Goal: Information Seeking & Learning: Learn about a topic

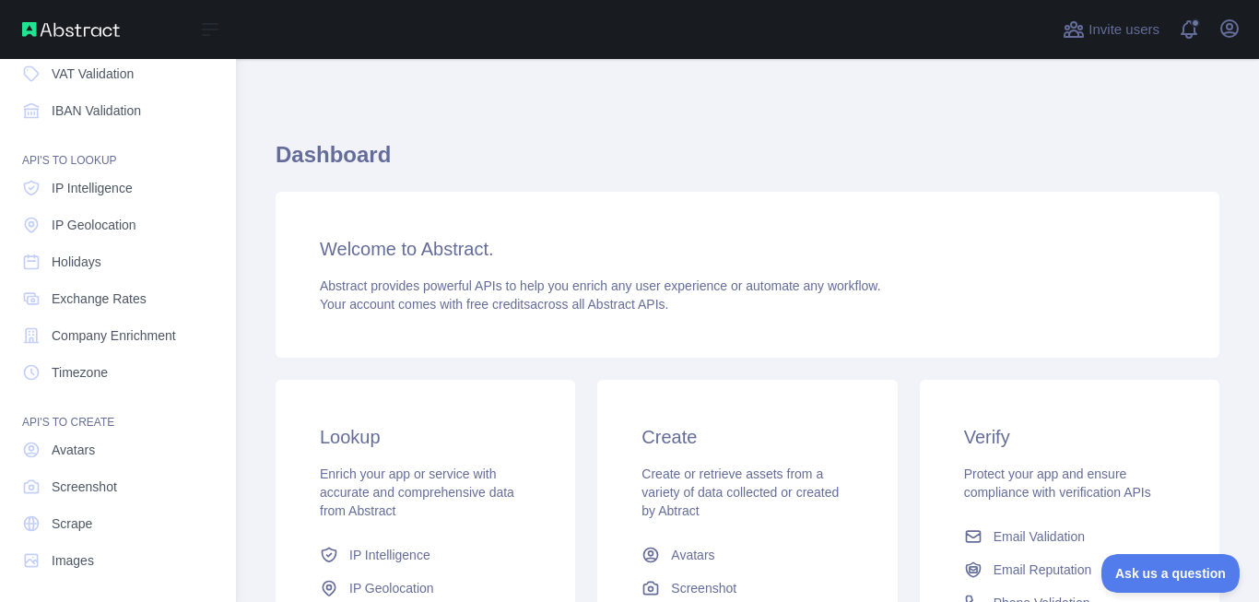
scroll to position [209, 0]
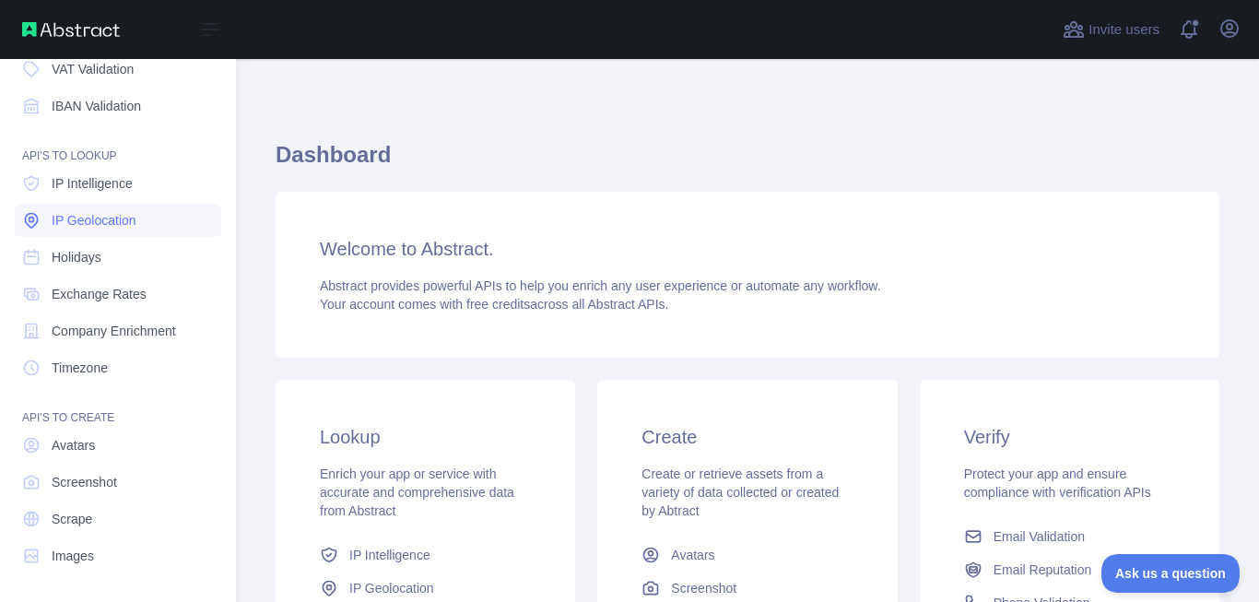
click at [138, 232] on link "IP Geolocation" at bounding box center [118, 220] width 206 height 33
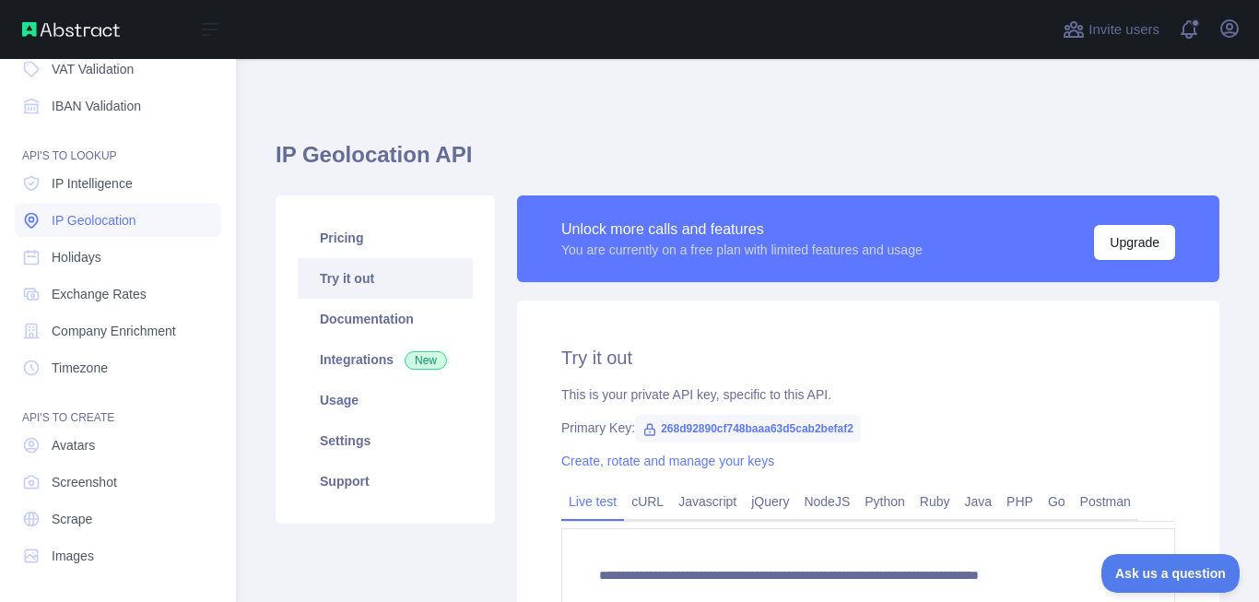
type textarea "**********"
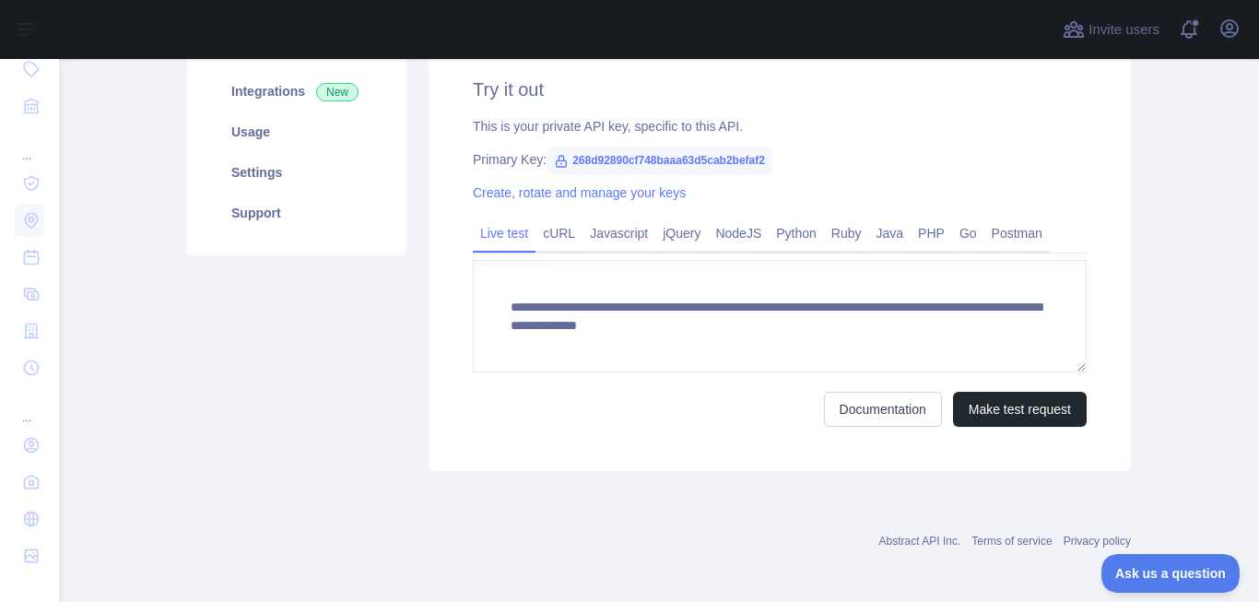
scroll to position [274, 0]
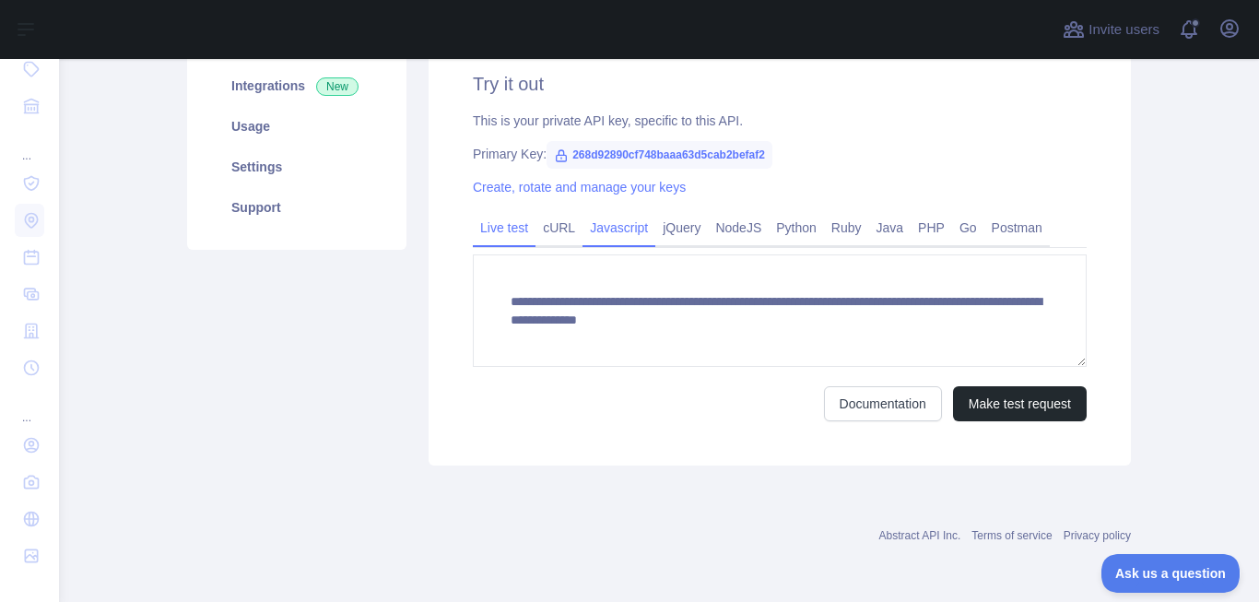
click at [614, 238] on link "Javascript" at bounding box center [619, 227] width 73 height 29
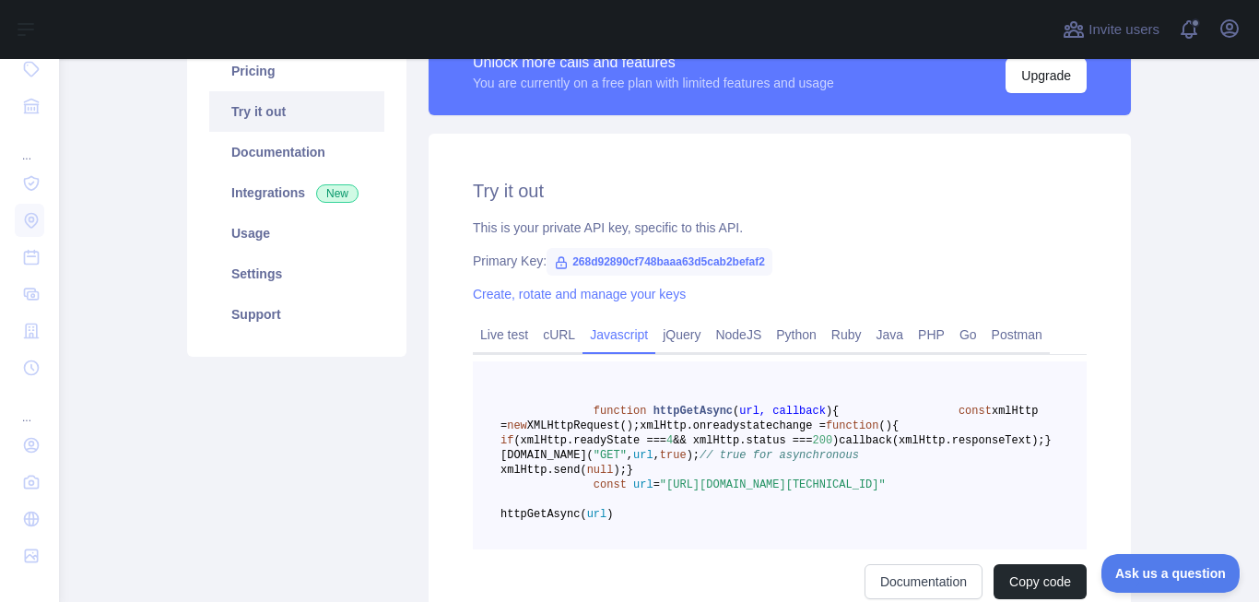
scroll to position [0, 0]
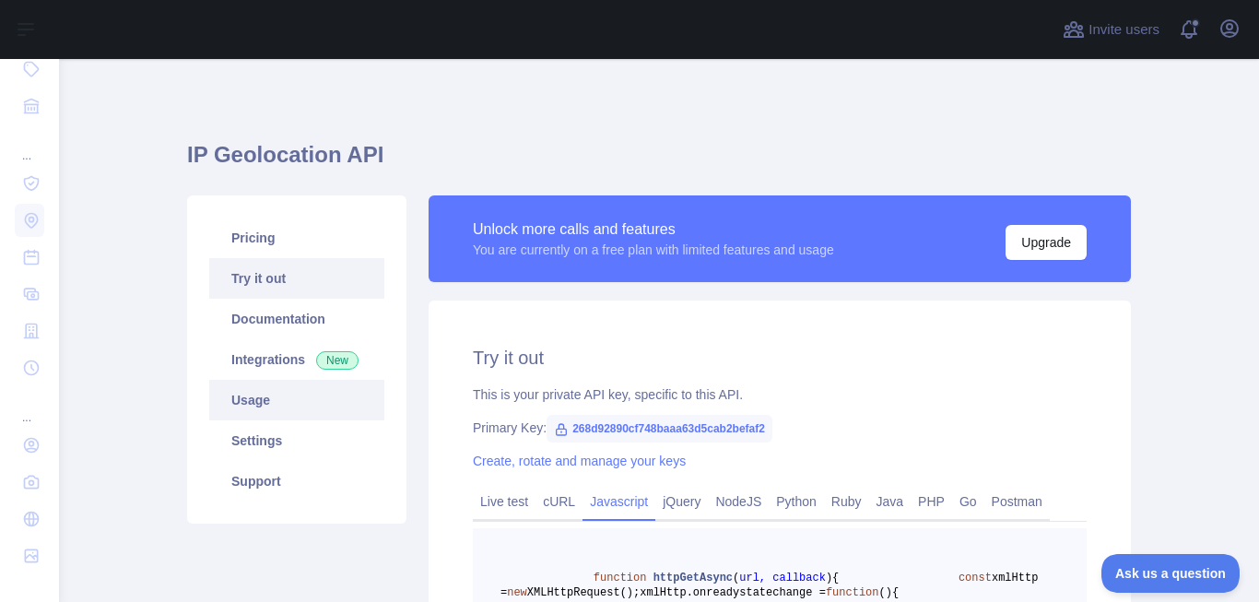
click at [317, 396] on link "Usage" at bounding box center [296, 400] width 175 height 41
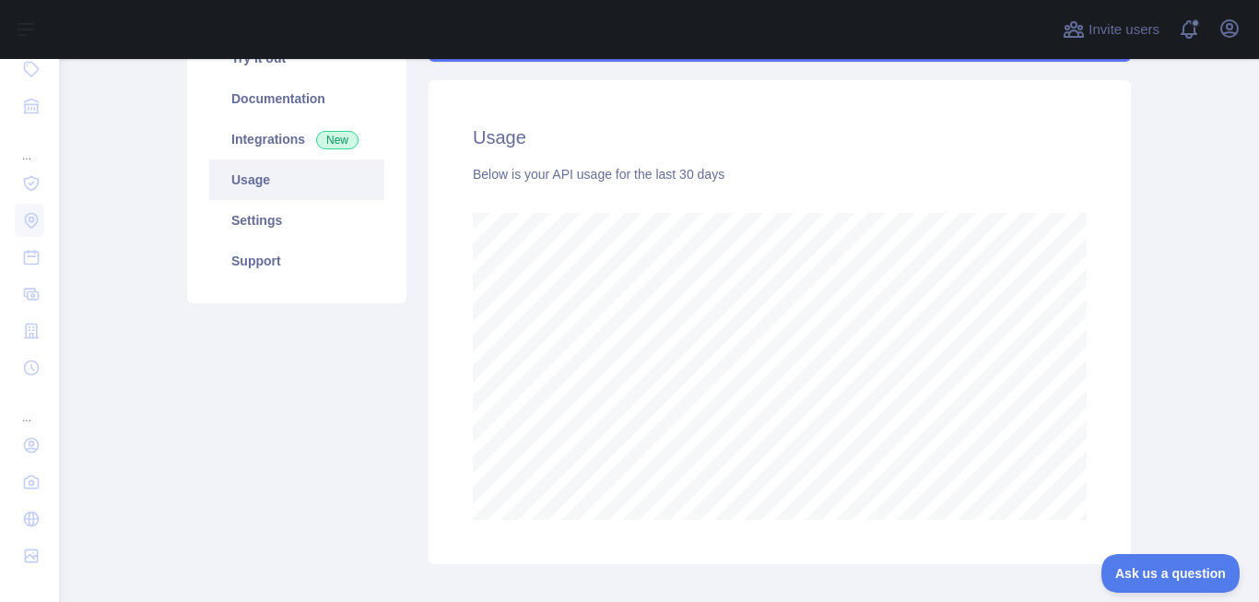
scroll to position [221, 0]
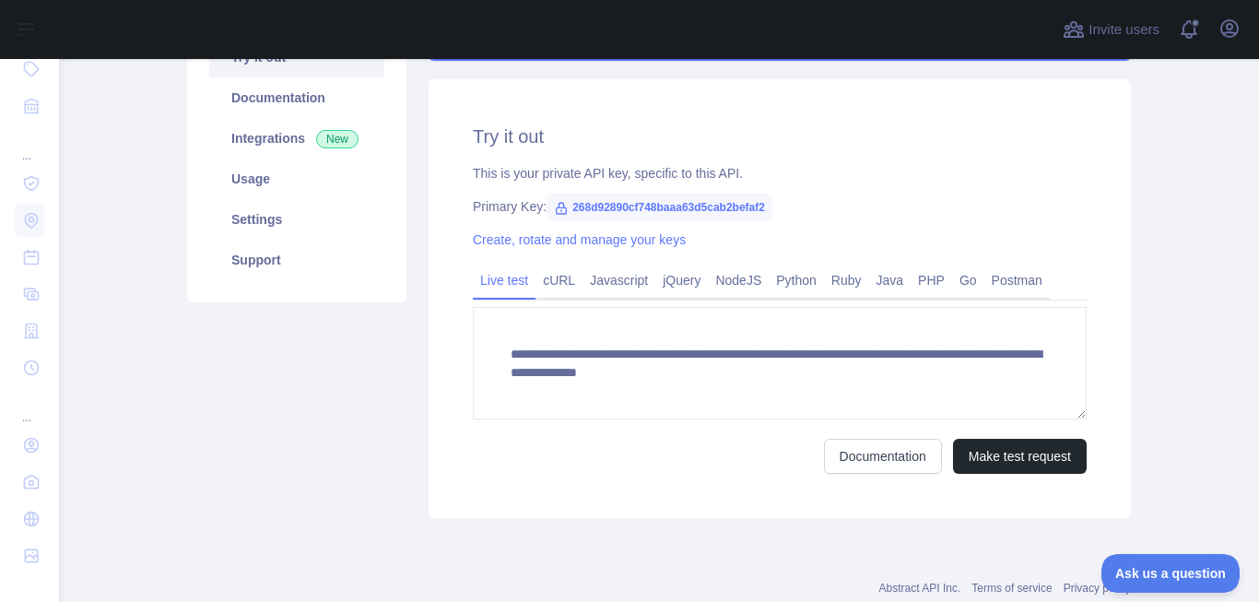
drag, startPoint x: 439, startPoint y: 323, endPoint x: 424, endPoint y: 314, distance: 16.9
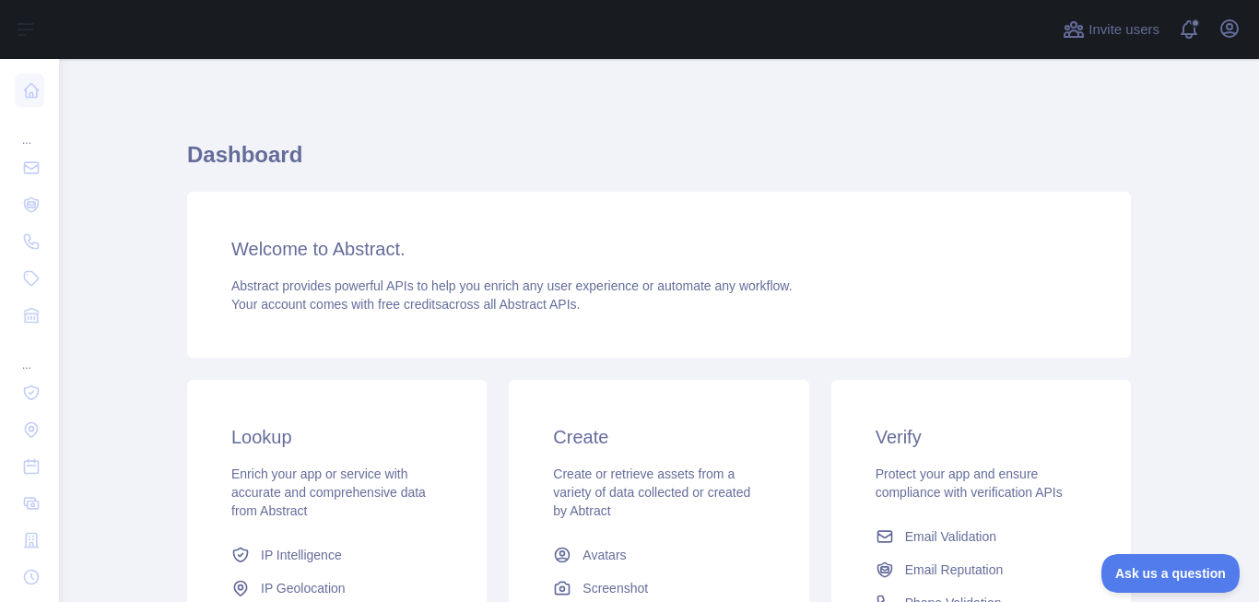
click at [1233, 43] on div "Open user menu" at bounding box center [1229, 30] width 29 height 32
click at [1231, 41] on button "Open user menu" at bounding box center [1229, 28] width 29 height 29
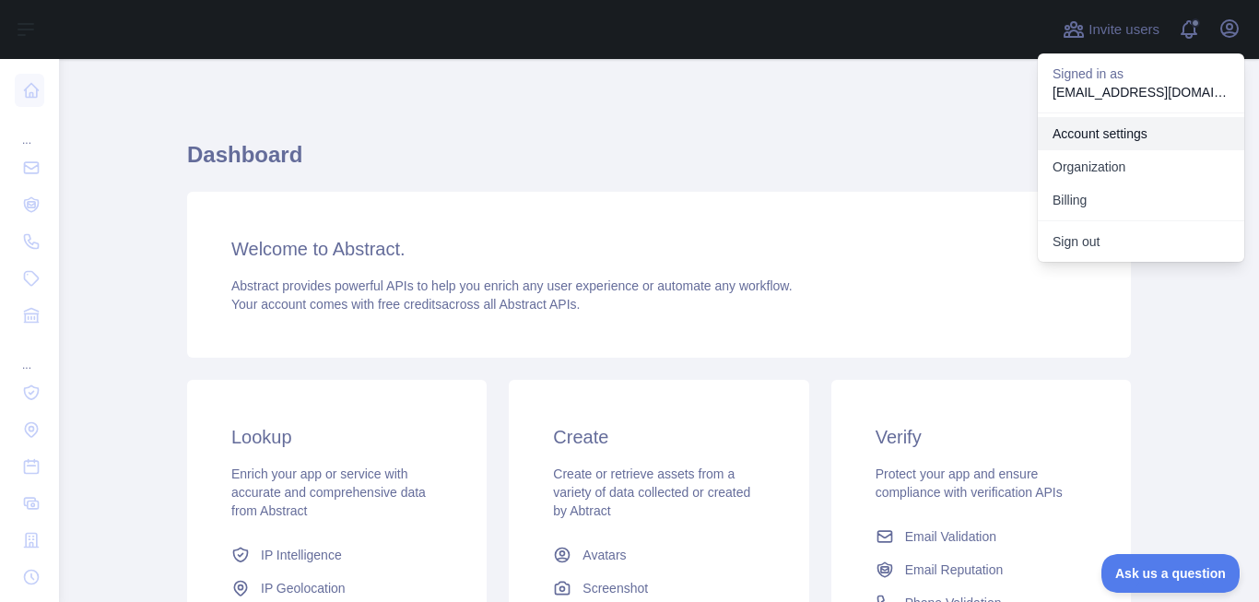
click at [1116, 125] on link "Account settings" at bounding box center [1141, 133] width 206 height 33
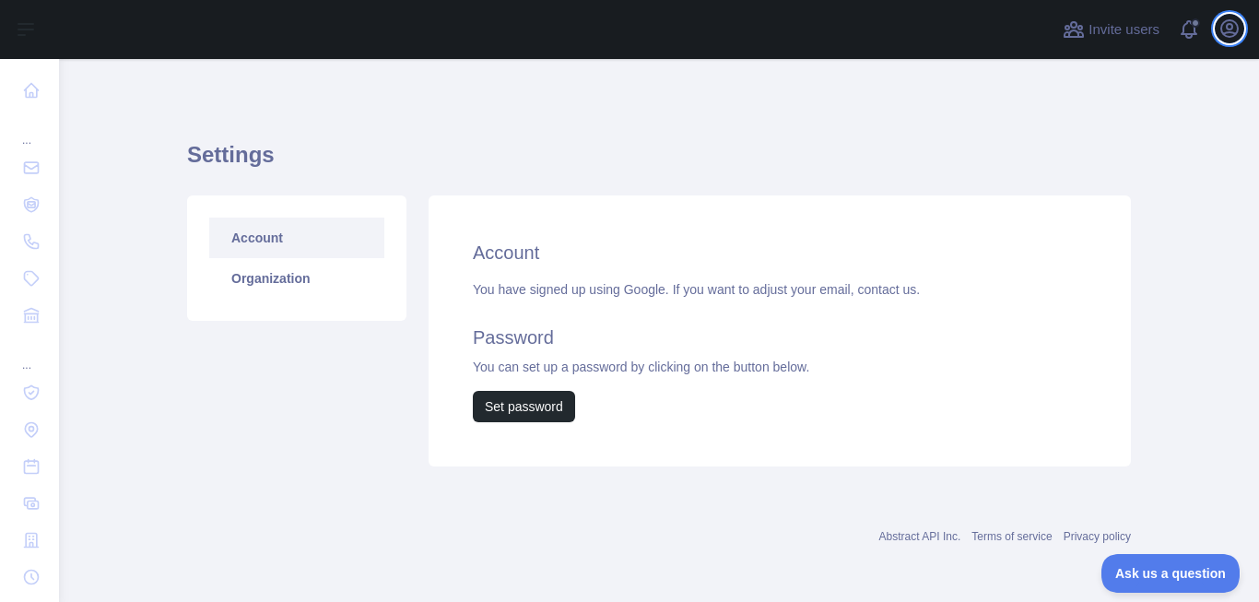
scroll to position [1, 0]
click at [310, 286] on link "Organization" at bounding box center [296, 277] width 175 height 41
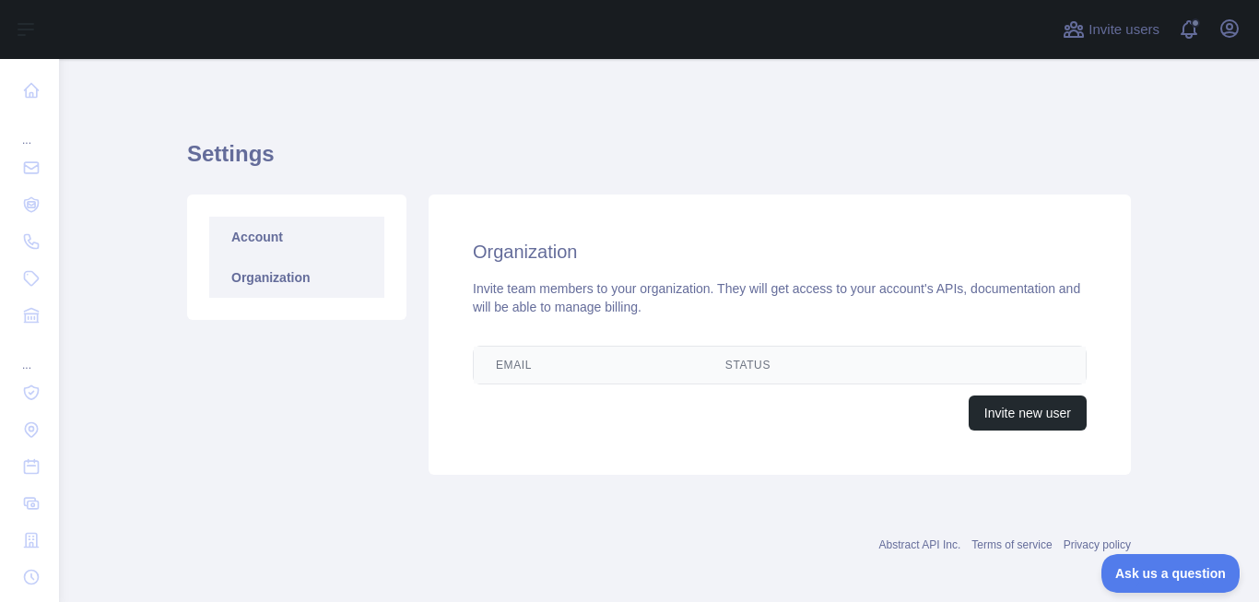
click at [300, 256] on link "Account" at bounding box center [296, 237] width 175 height 41
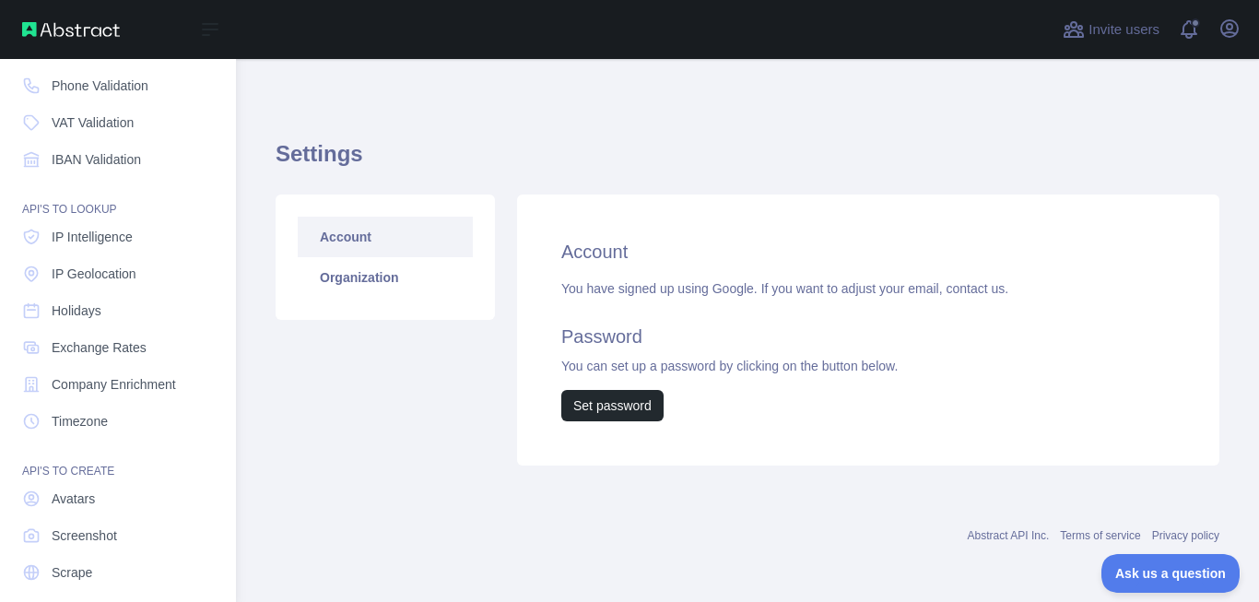
scroll to position [209, 0]
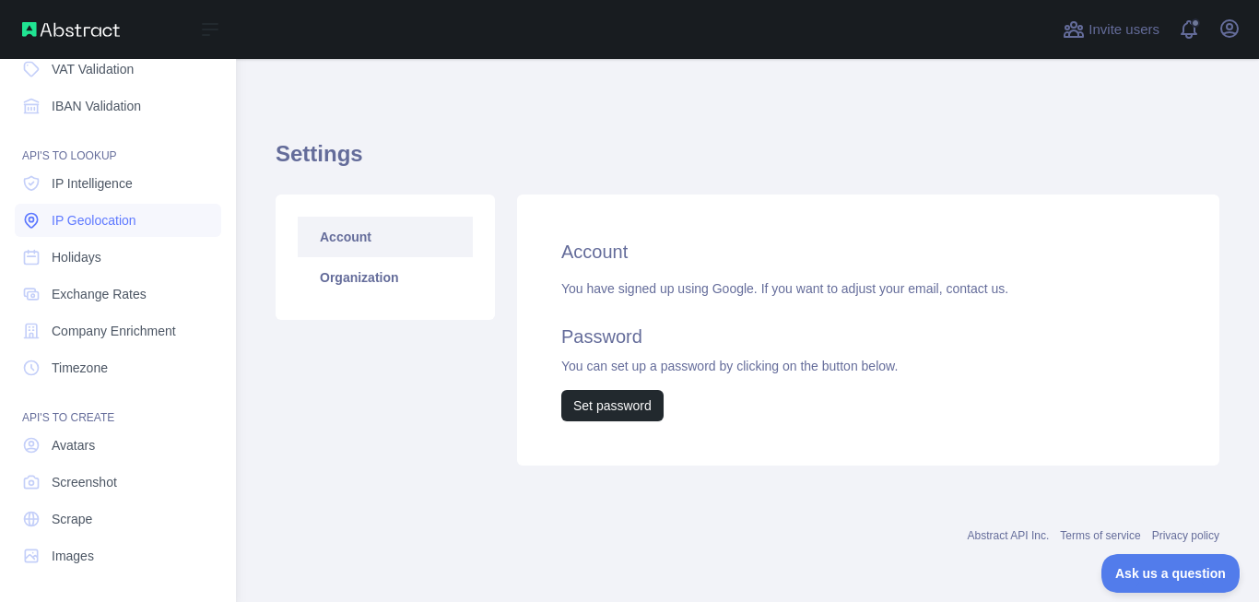
click at [96, 227] on span "IP Geolocation" at bounding box center [94, 220] width 85 height 18
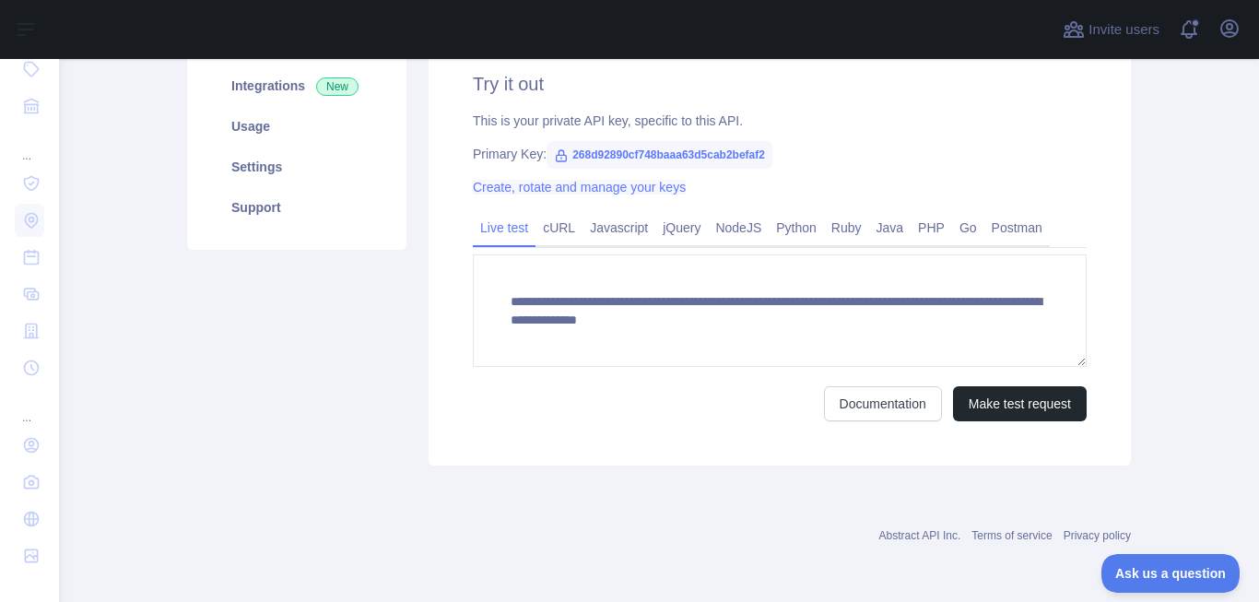
scroll to position [163, 0]
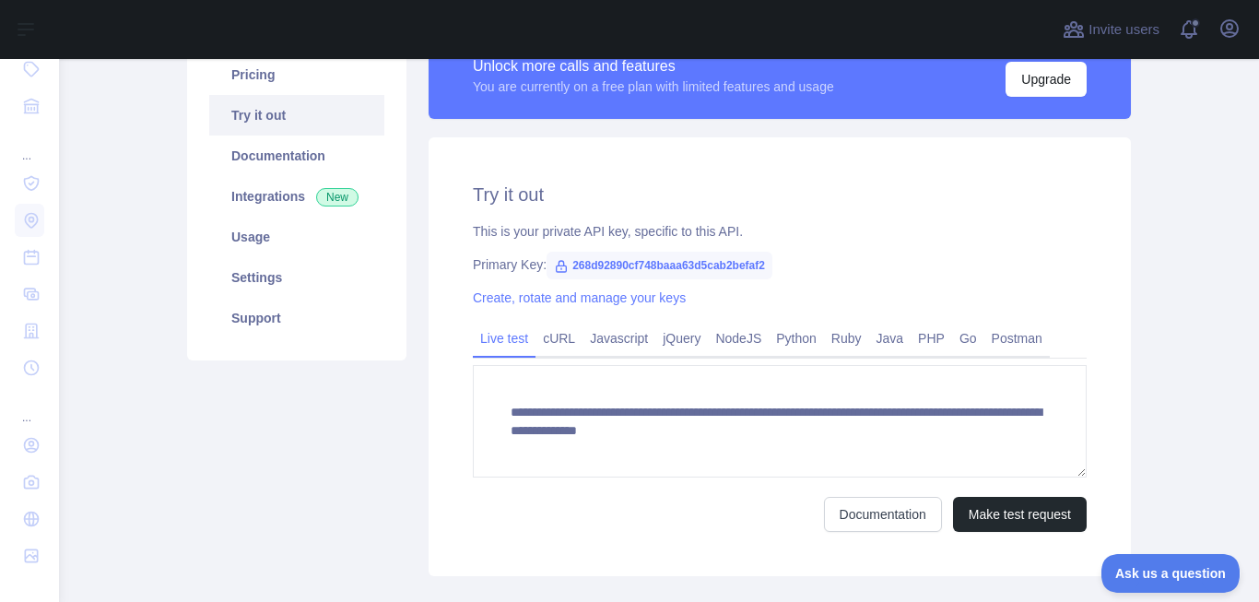
click at [597, 265] on span "268d92890cf748baaa63d5cab2befaf2" at bounding box center [660, 266] width 226 height 28
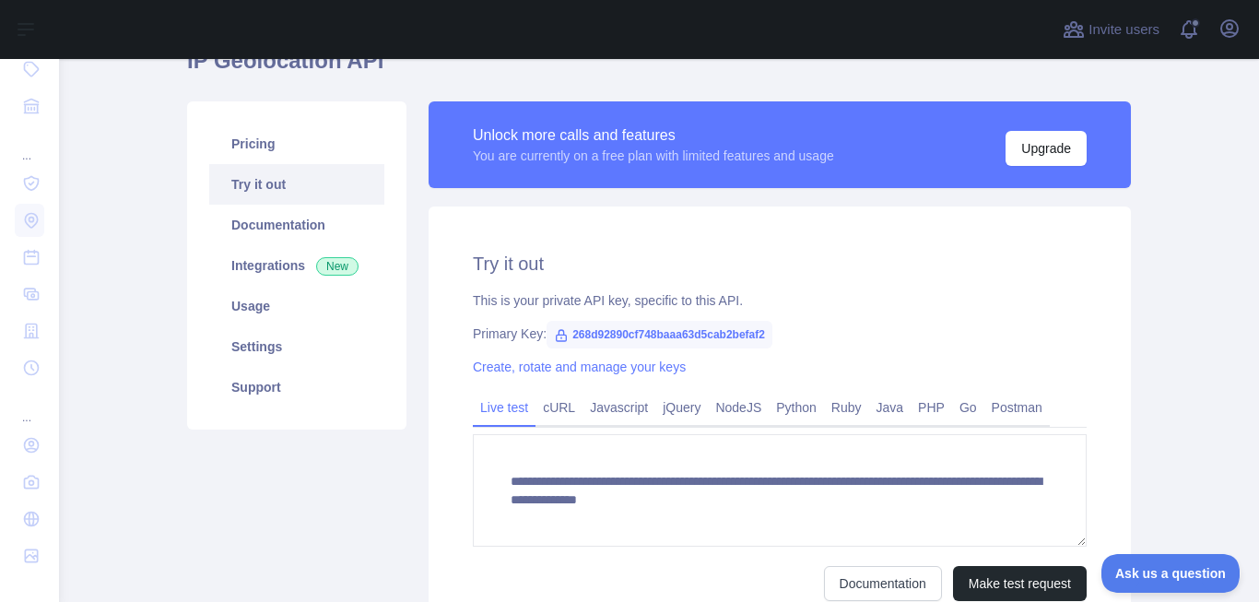
scroll to position [53, 0]
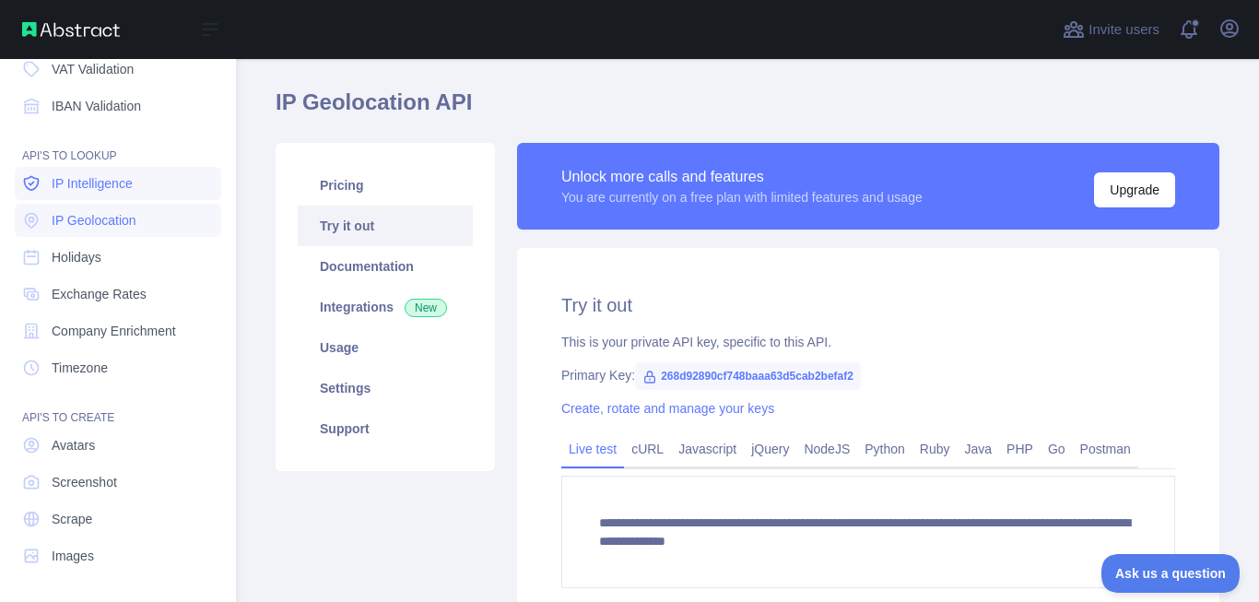
click at [71, 179] on span "IP Intelligence" at bounding box center [92, 183] width 81 height 18
click at [123, 268] on link "Holidays" at bounding box center [118, 257] width 206 height 33
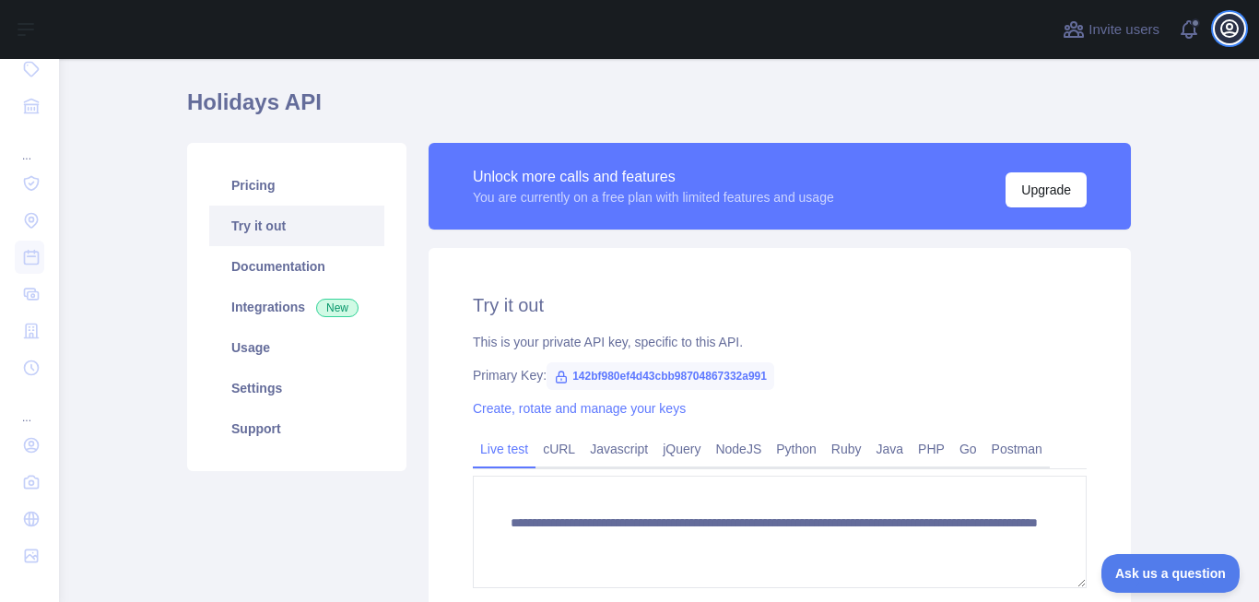
click at [1224, 35] on icon "button" at bounding box center [1229, 28] width 17 height 17
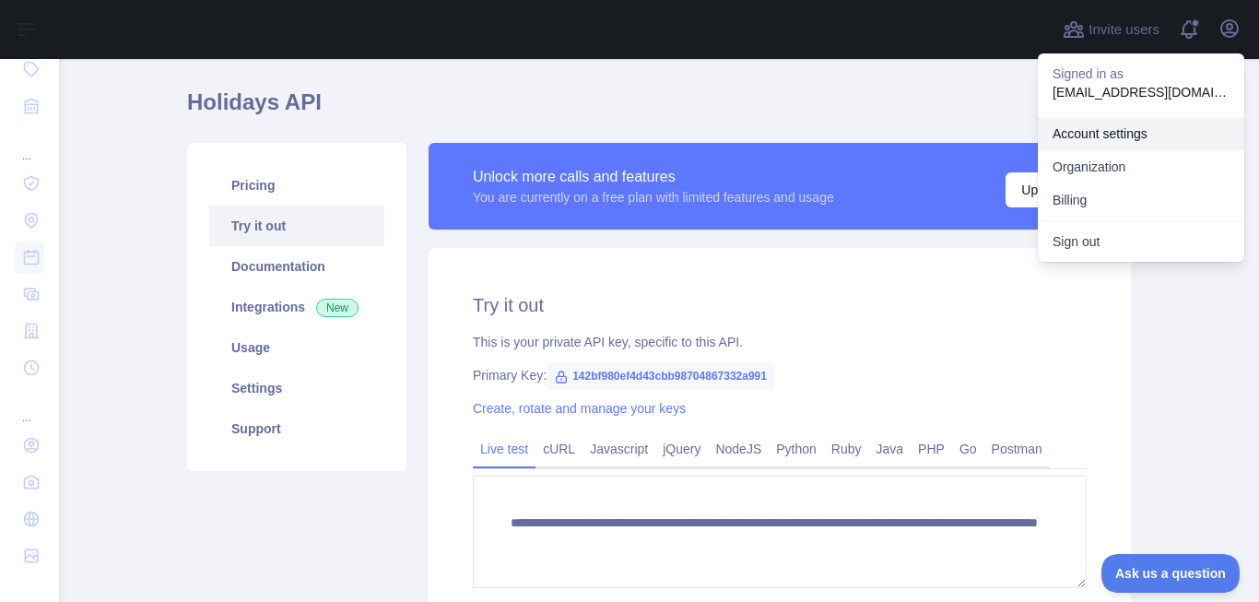
click at [1114, 144] on link "Account settings" at bounding box center [1141, 133] width 206 height 33
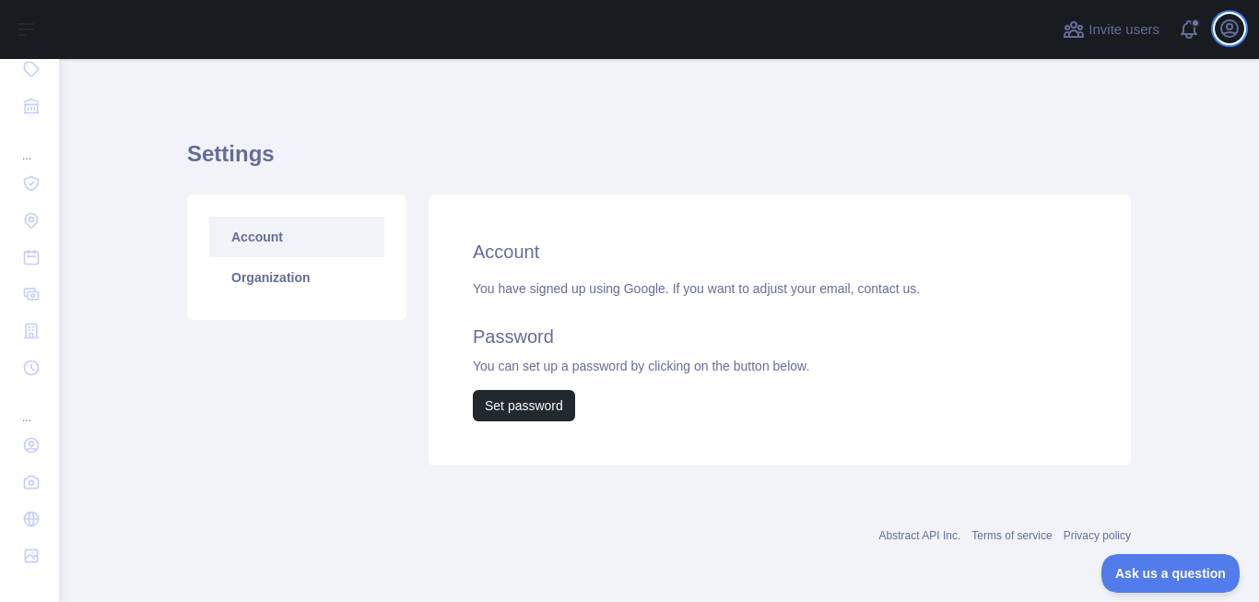
scroll to position [1, 0]
click at [506, 250] on h2 "Account" at bounding box center [780, 252] width 614 height 26
click at [515, 273] on div "Account You have signed up using Google. If you want to adjust your email, cont…" at bounding box center [780, 329] width 702 height 271
drag, startPoint x: 573, startPoint y: 288, endPoint x: 614, endPoint y: 287, distance: 40.6
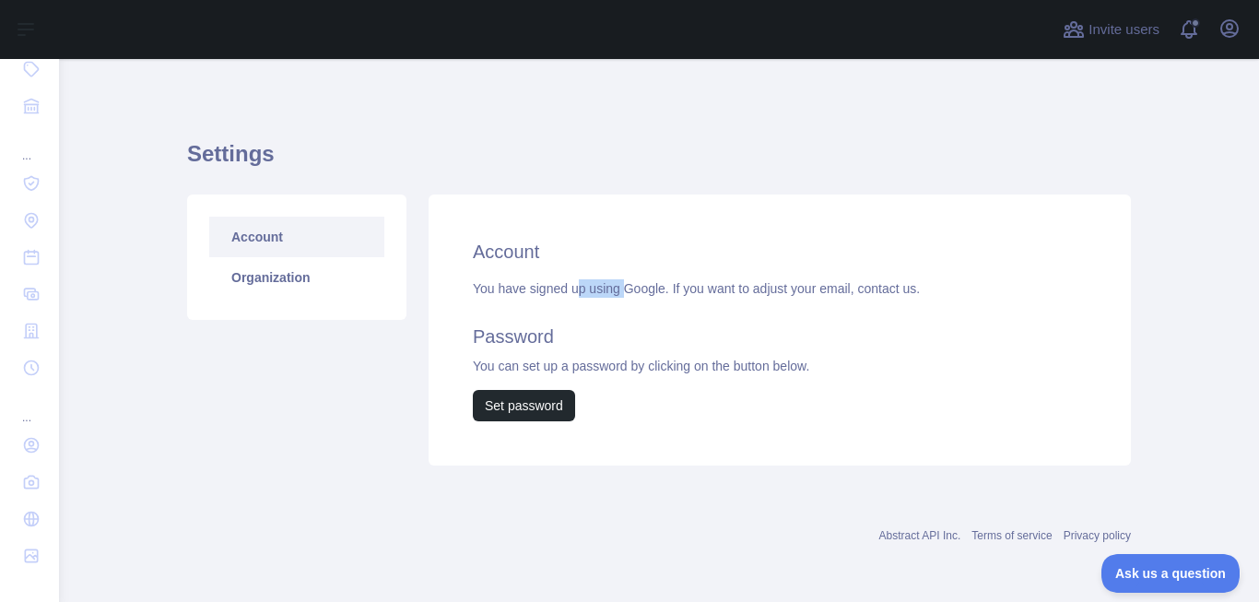
click at [614, 287] on div "You have signed up using Google. If you want to adjust your email, contact us. …" at bounding box center [780, 350] width 614 height 142
click at [491, 336] on h2 "Password" at bounding box center [780, 337] width 614 height 26
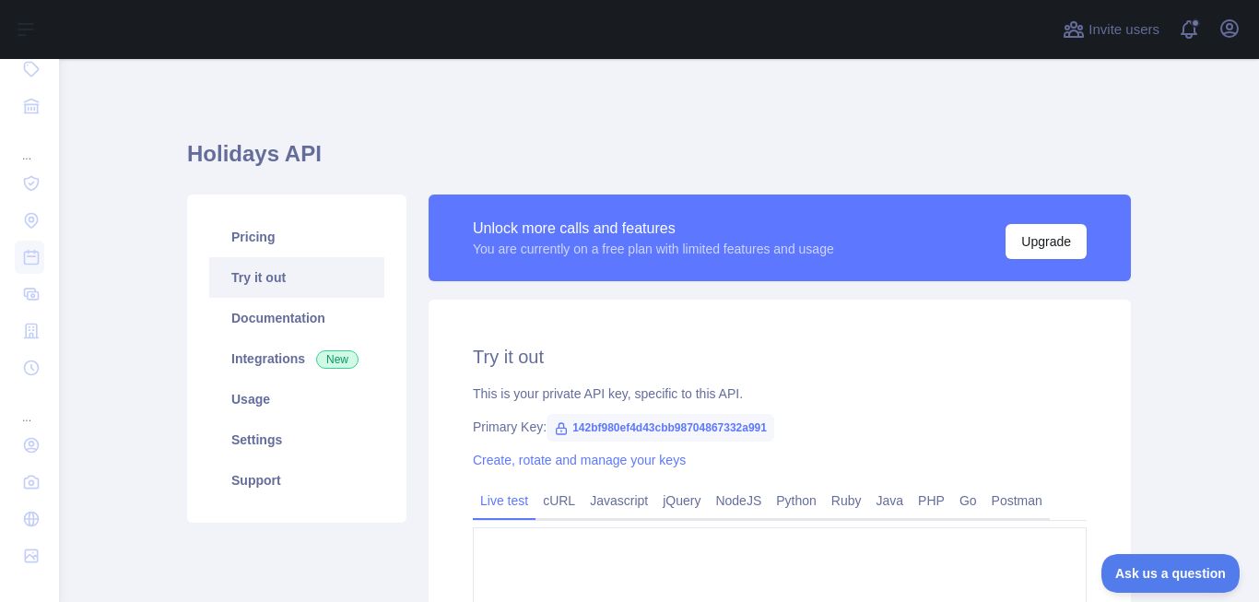
type textarea "**********"
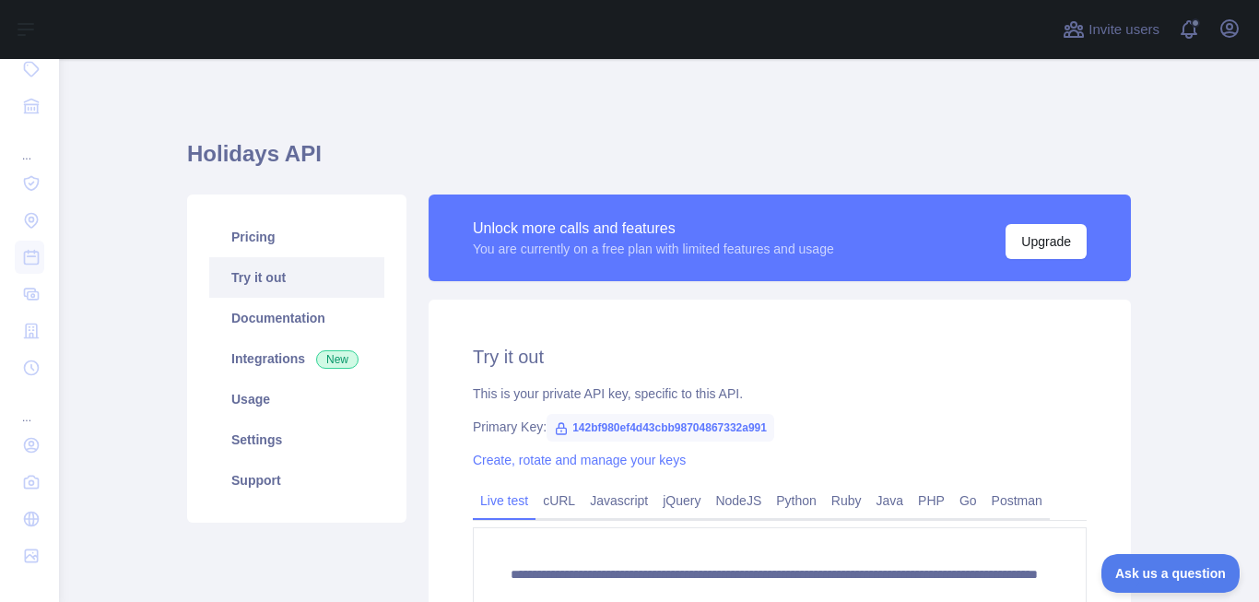
scroll to position [53, 0]
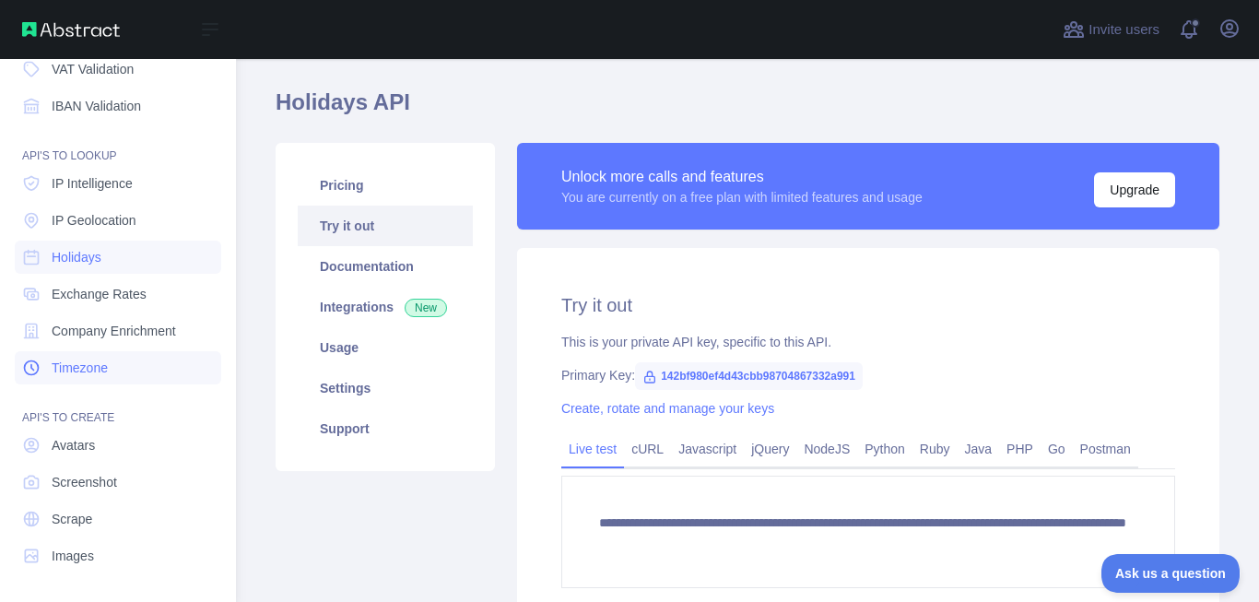
click at [113, 356] on link "Timezone" at bounding box center [118, 367] width 206 height 33
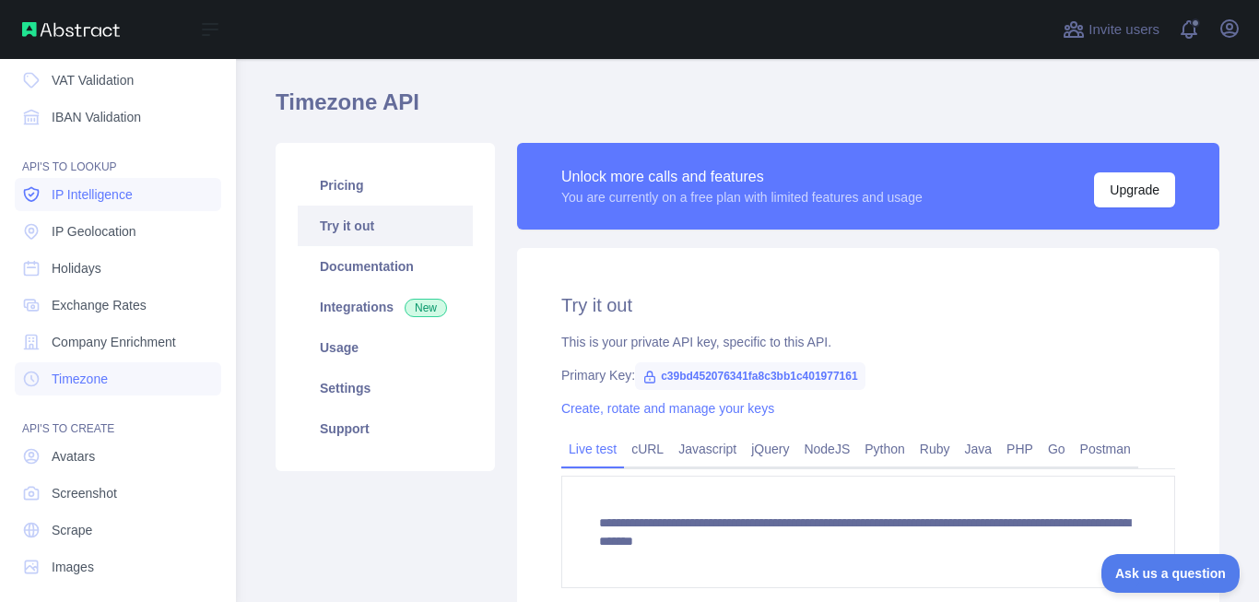
scroll to position [209, 0]
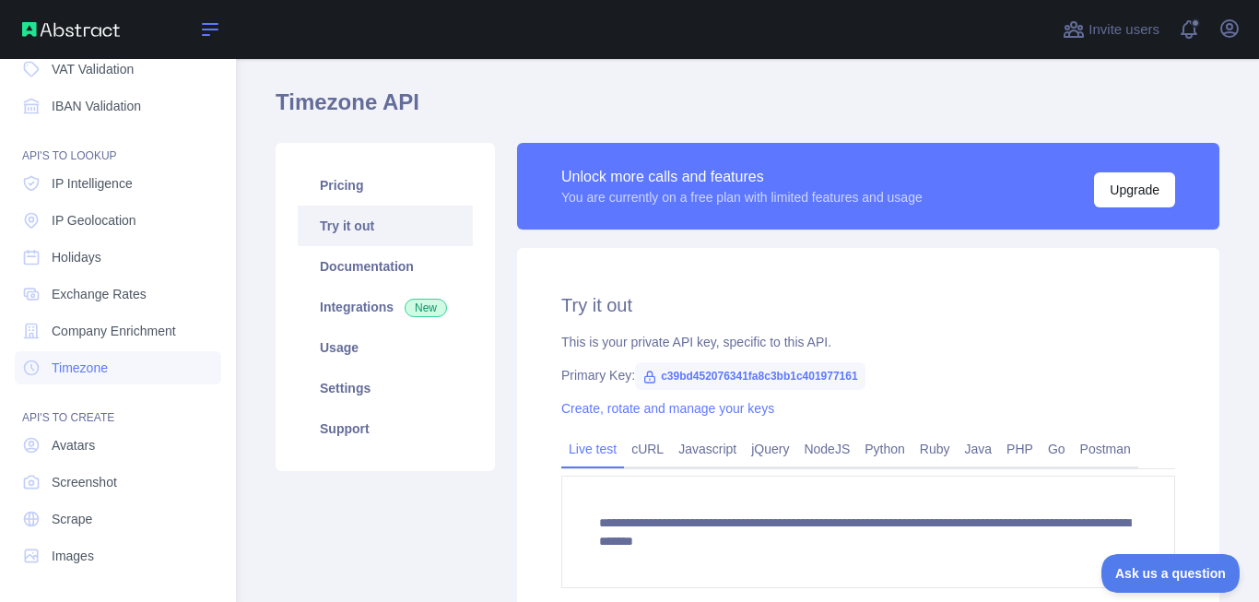
click at [214, 26] on icon at bounding box center [210, 29] width 22 height 22
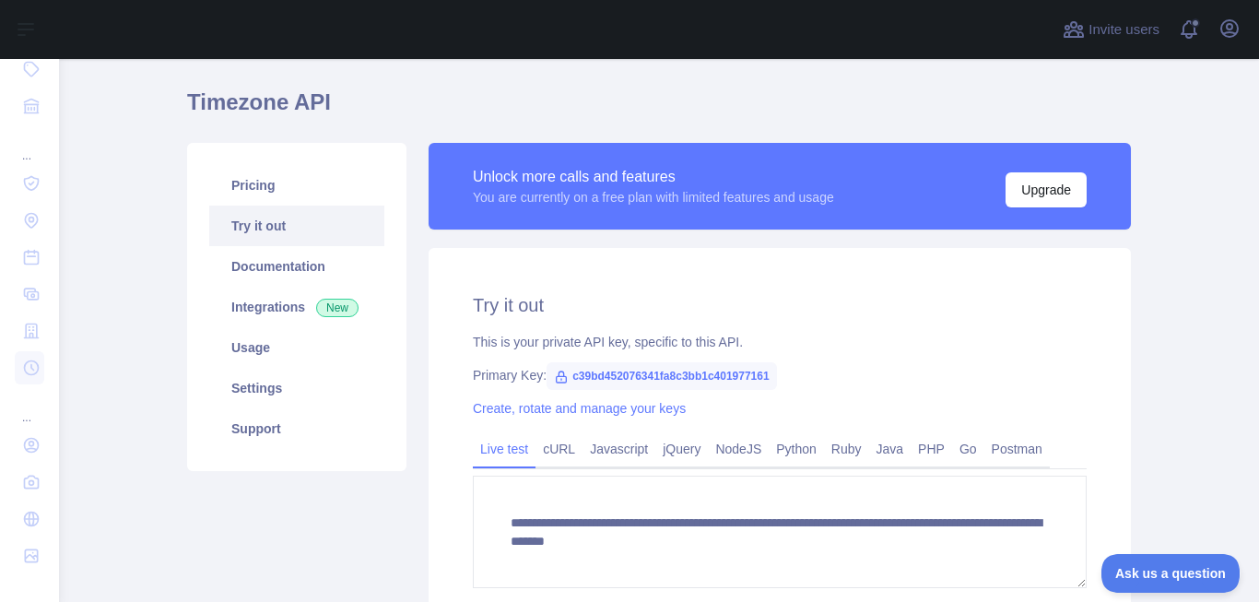
click at [209, 27] on div at bounding box center [555, 29] width 963 height 59
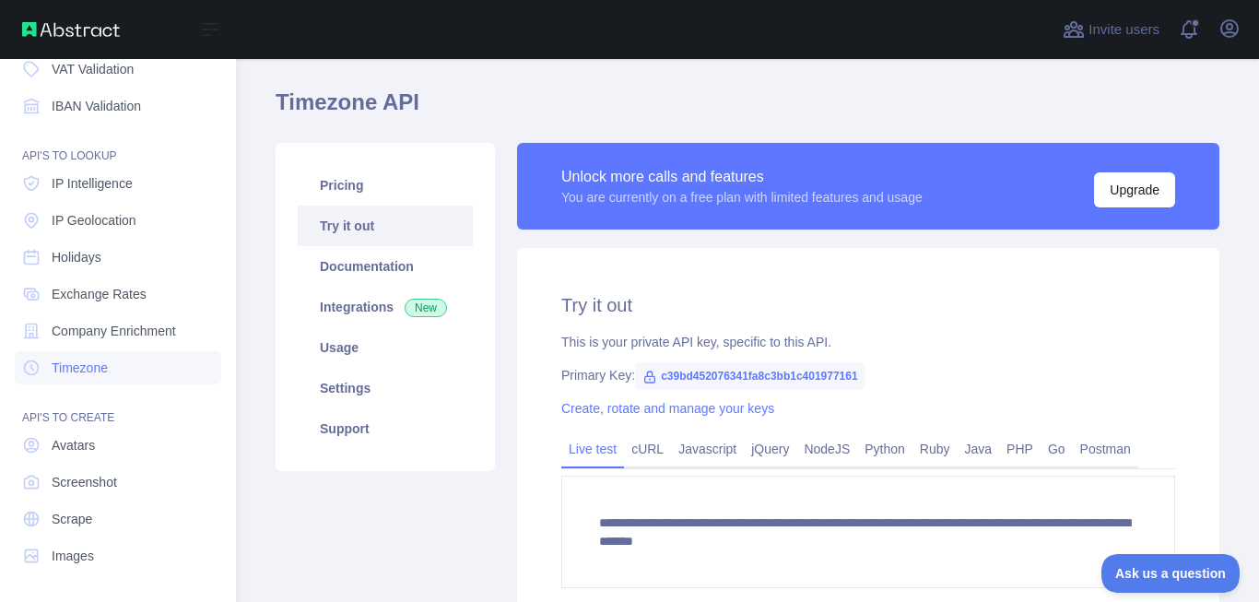
click at [22, 31] on img at bounding box center [71, 29] width 98 height 15
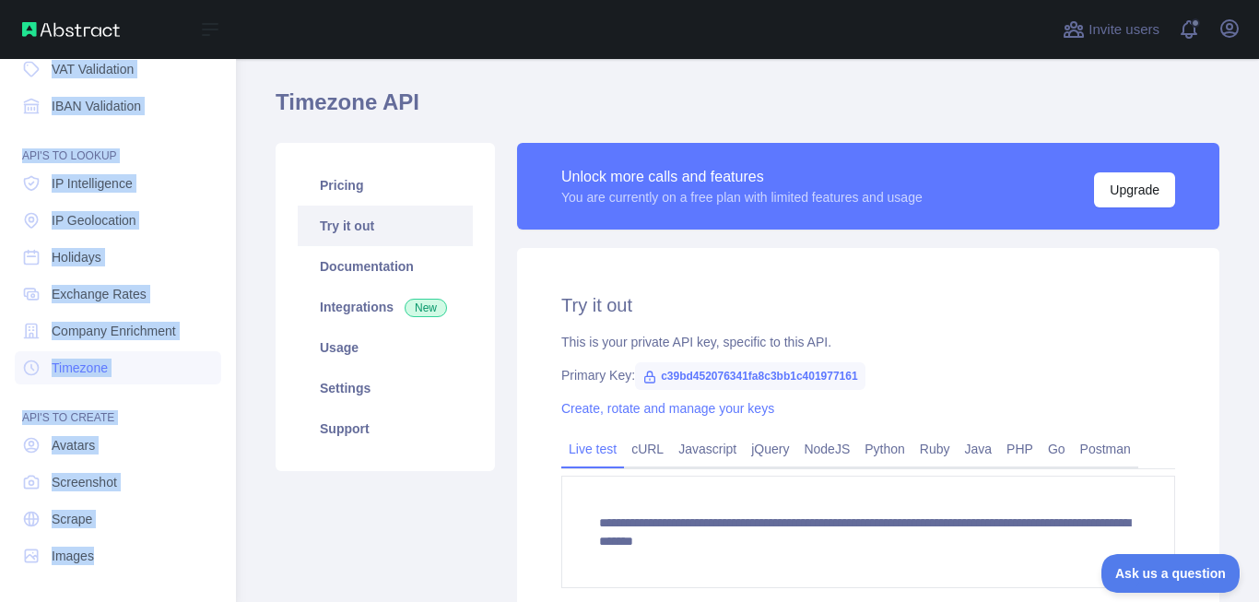
drag, startPoint x: 3, startPoint y: 93, endPoint x: 206, endPoint y: 513, distance: 466.6
click at [166, 582] on div "Dashboard API'S TO VERIFY Email Validation Email Reputation Phone Validation VA…" at bounding box center [118, 189] width 236 height 796
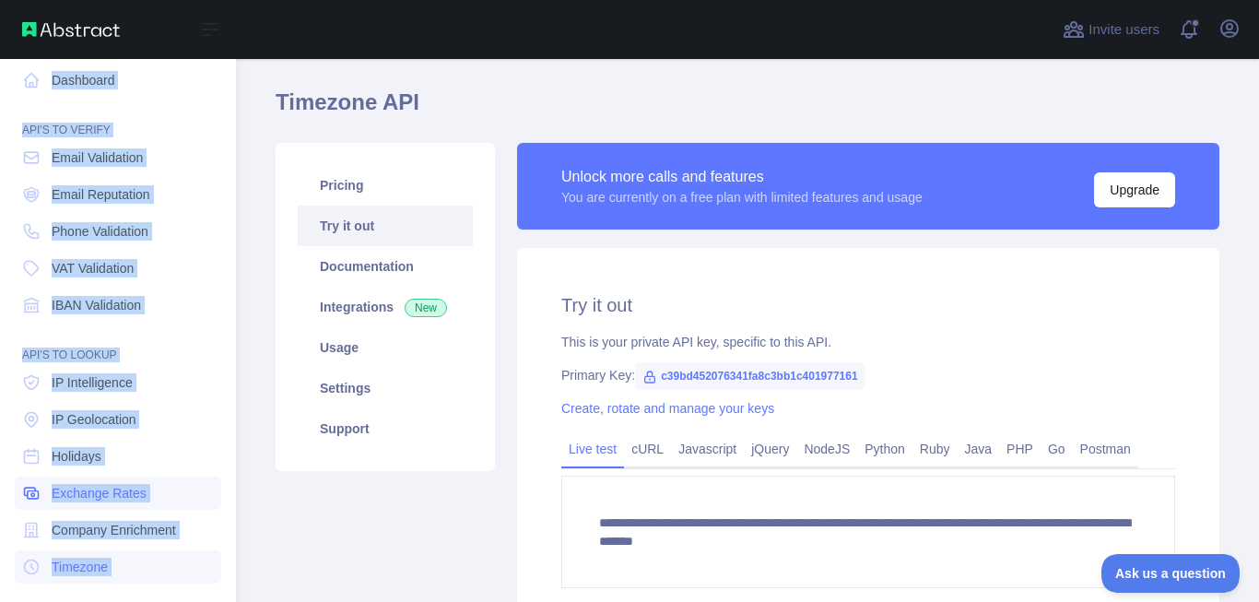
scroll to position [0, 0]
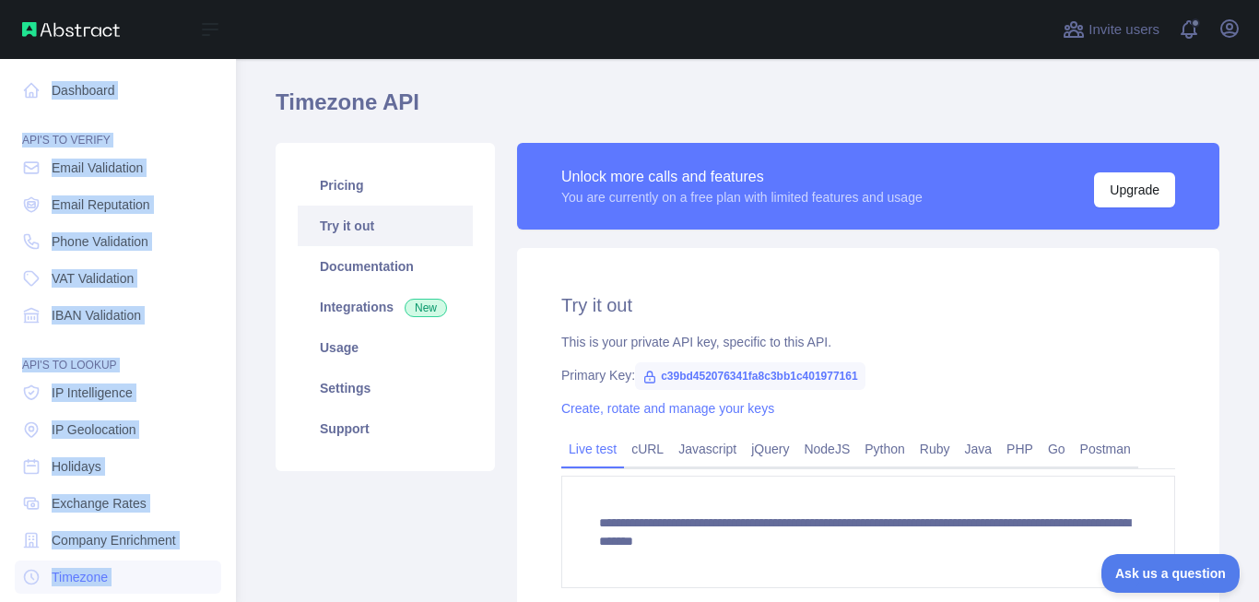
click at [179, 136] on div "API'S TO VERIFY" at bounding box center [118, 129] width 206 height 37
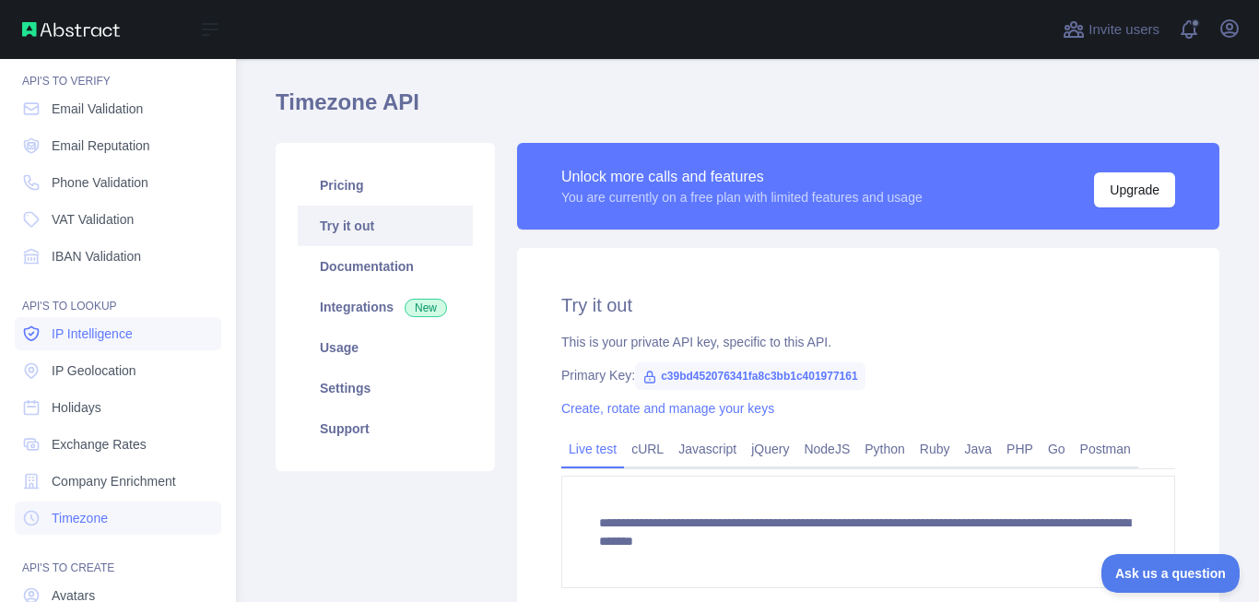
scroll to position [111, 0]
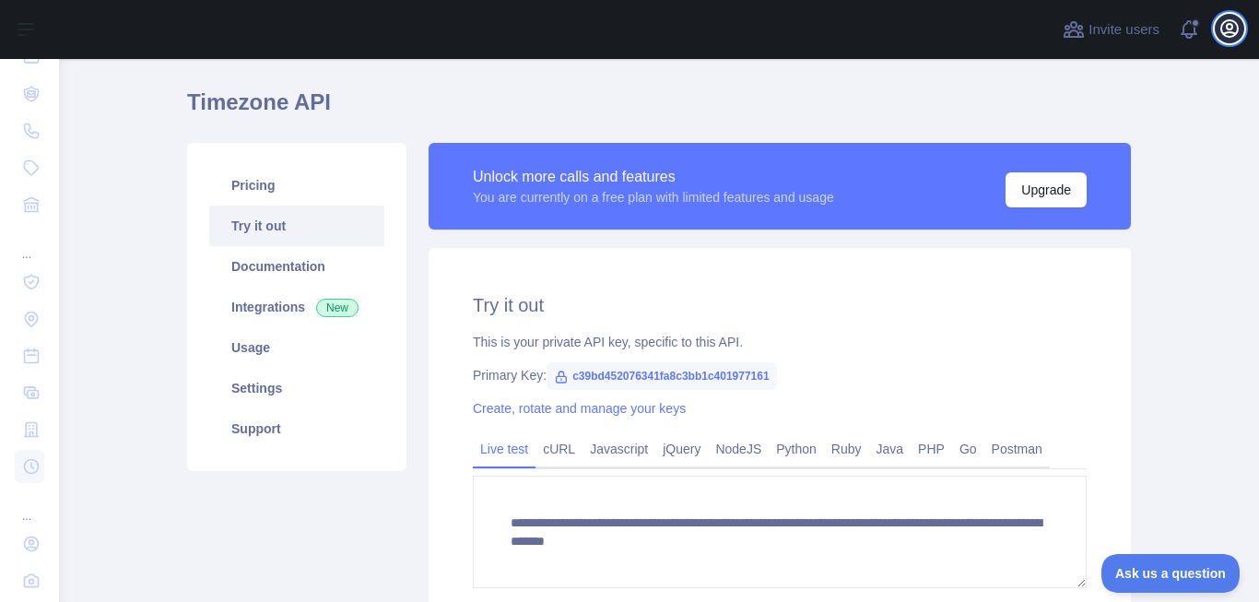
click at [1222, 30] on icon "button" at bounding box center [1229, 28] width 17 height 17
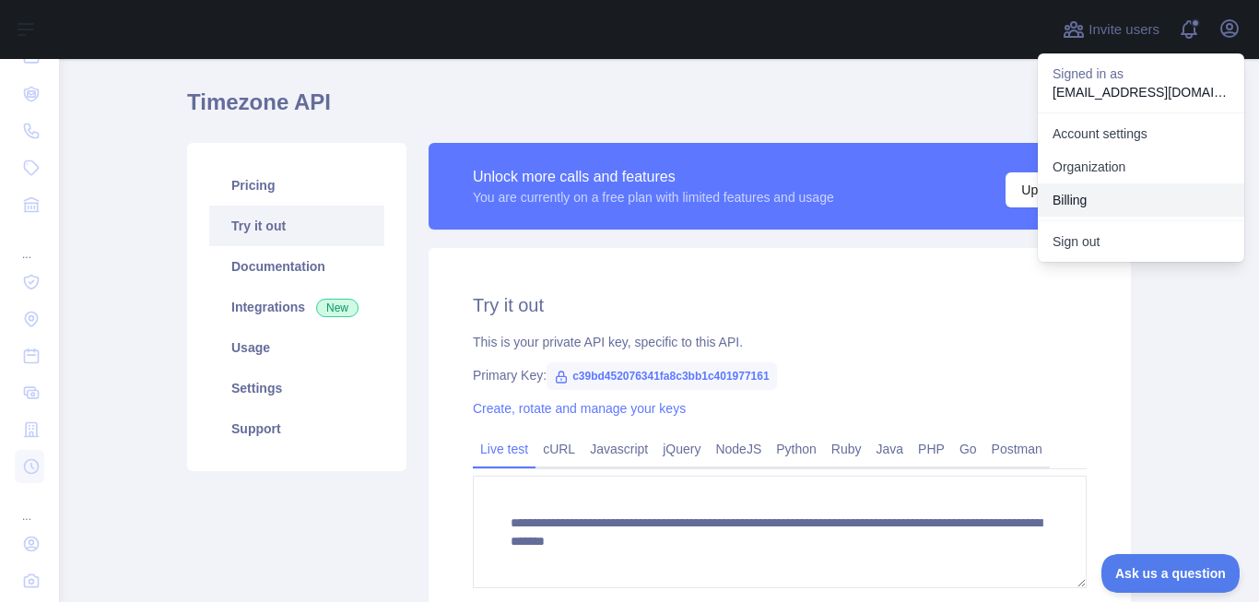
click at [1115, 201] on button "Billing" at bounding box center [1141, 199] width 206 height 33
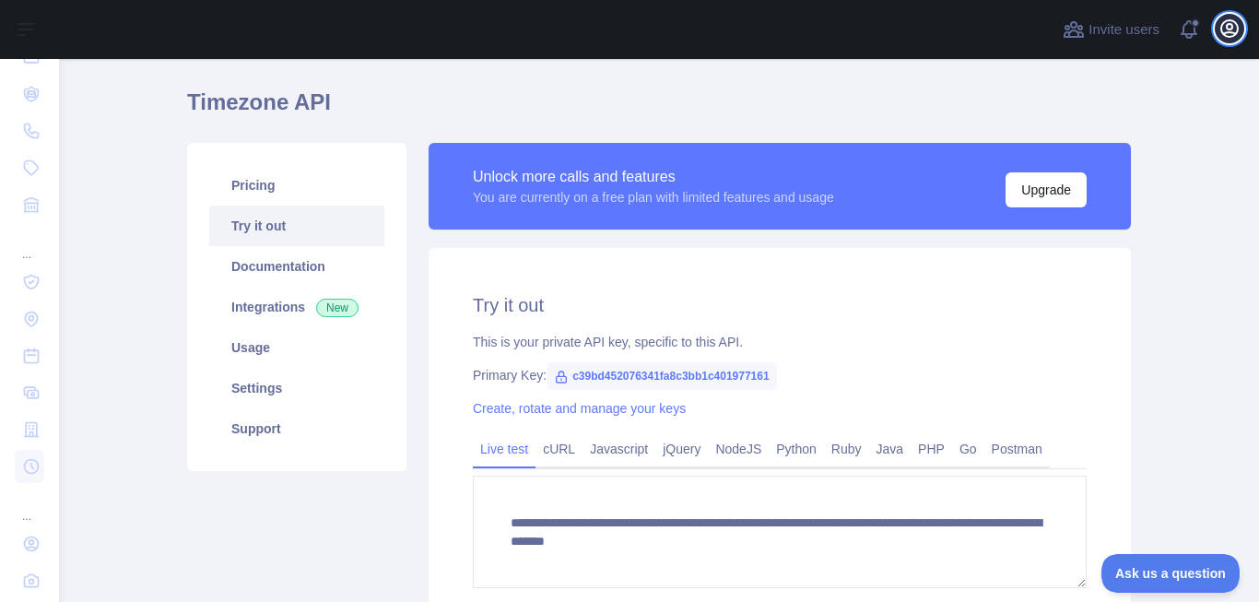
click at [1217, 37] on button "Open user menu" at bounding box center [1229, 28] width 29 height 29
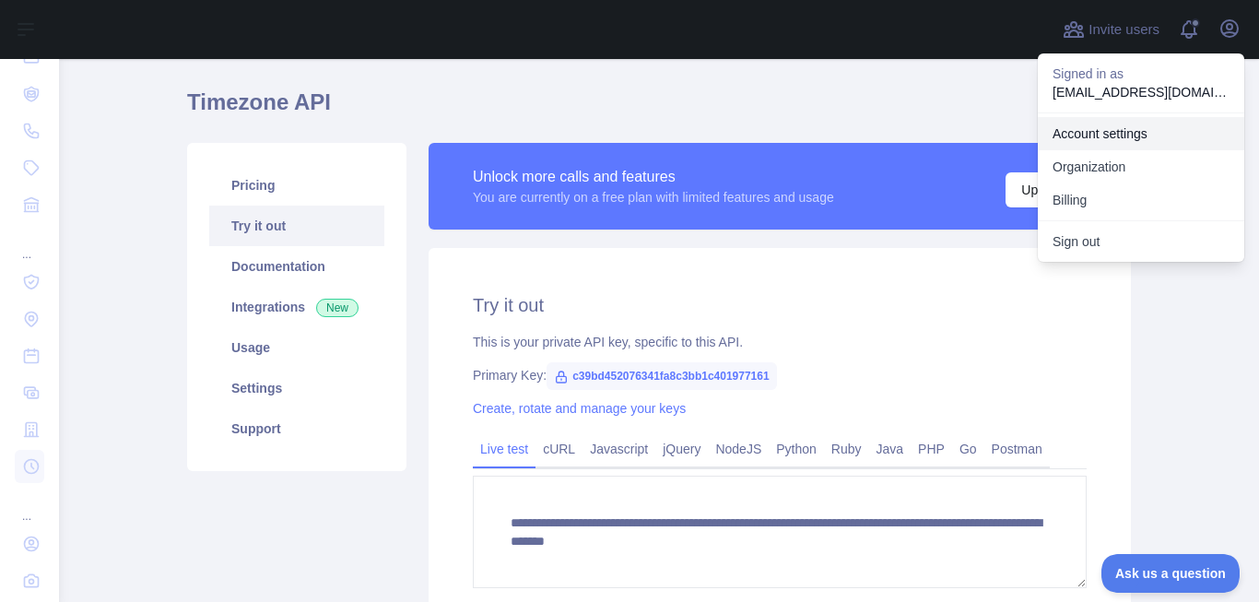
click at [1151, 127] on link "Account settings" at bounding box center [1141, 133] width 206 height 33
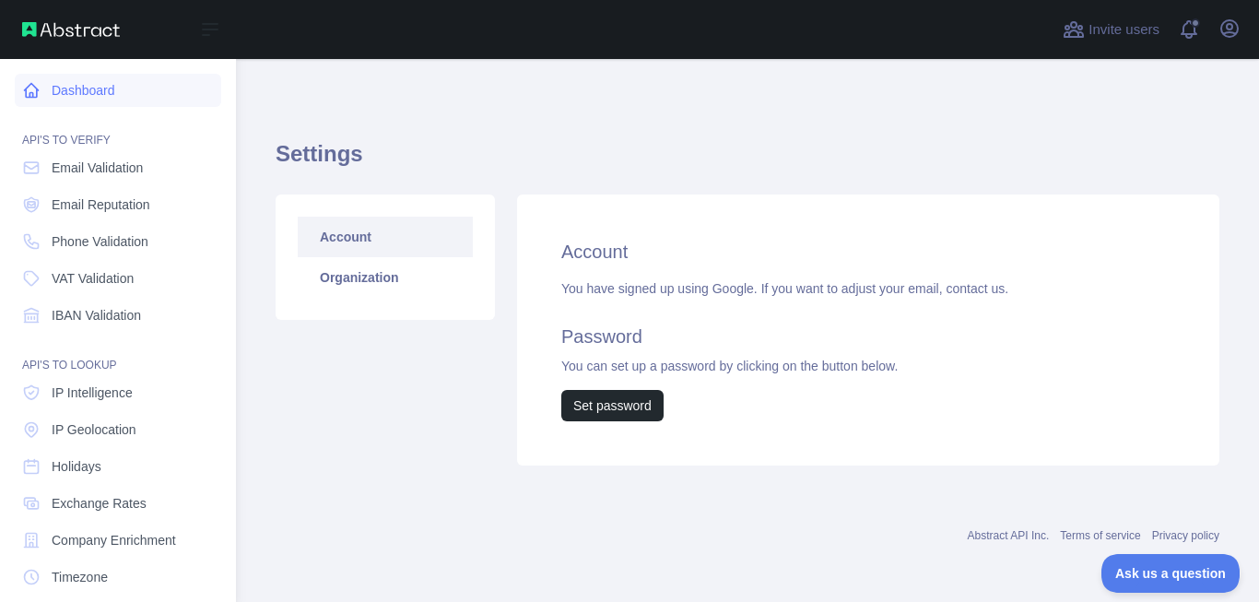
click at [116, 98] on link "Dashboard" at bounding box center [118, 90] width 206 height 33
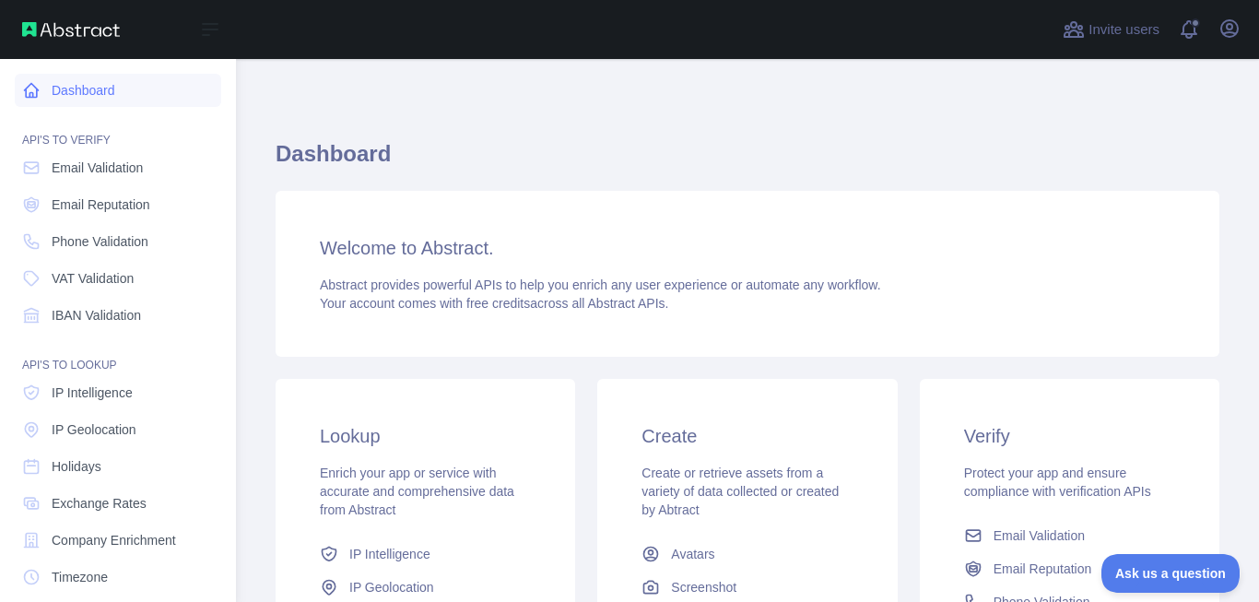
scroll to position [53, 0]
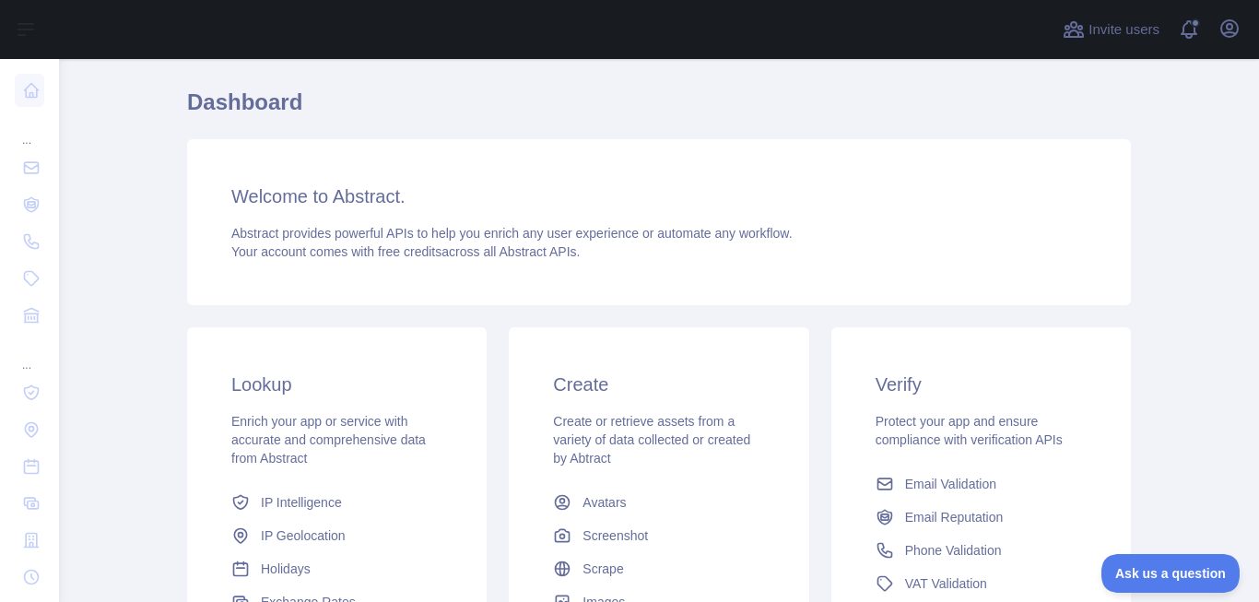
click at [364, 209] on div "Welcome to Abstract. Abstract provides powerful APIs to help you enrich any use…" at bounding box center [659, 222] width 944 height 166
click at [349, 247] on span "Your account comes with free credits across all Abstract APIs." at bounding box center [405, 251] width 348 height 15
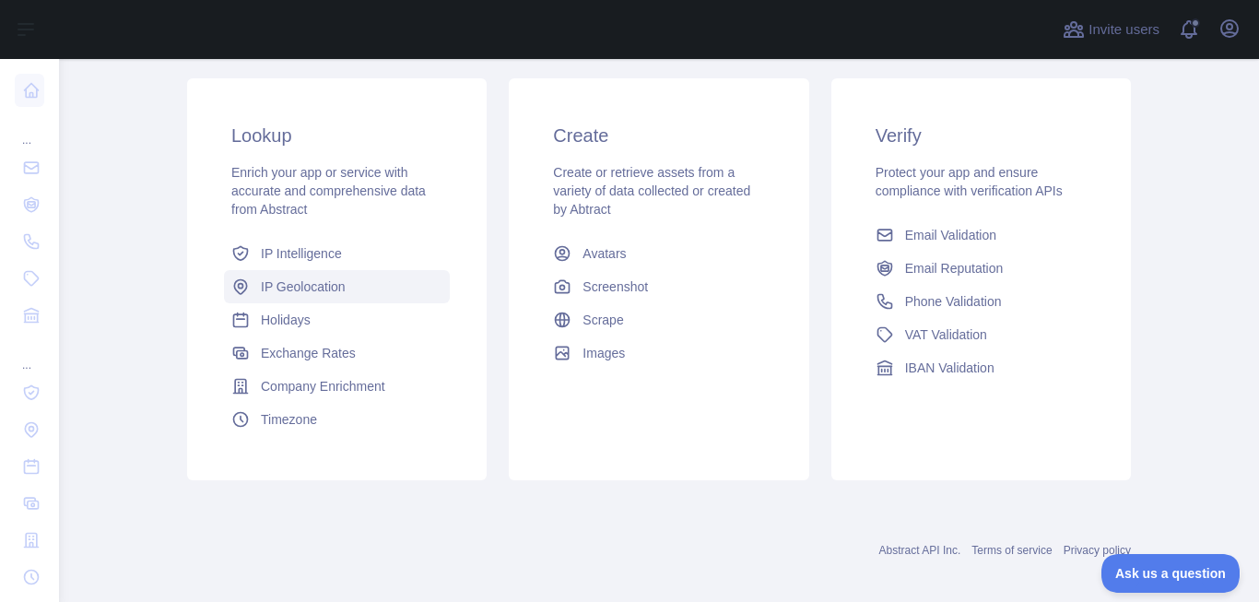
scroll to position [316, 0]
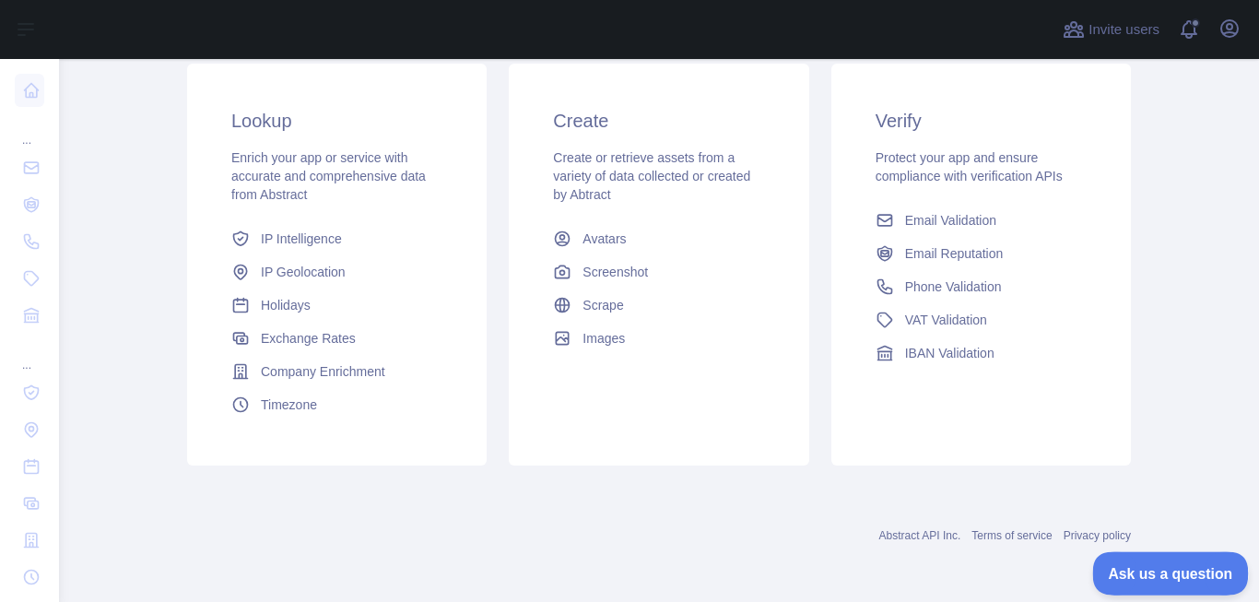
click at [1165, 562] on button "Ask us a question" at bounding box center [1161, 570] width 138 height 39
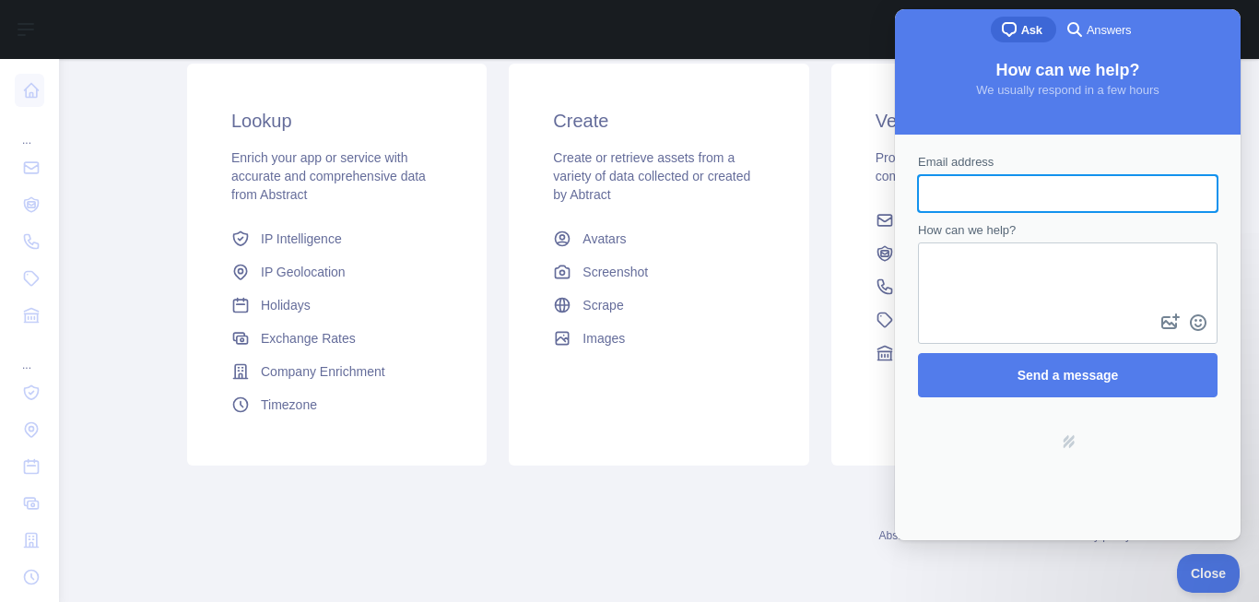
scroll to position [0, 0]
click at [784, 390] on div "Create Create or retrieve assets from a variety of data collected or created by…" at bounding box center [659, 231] width 300 height 335
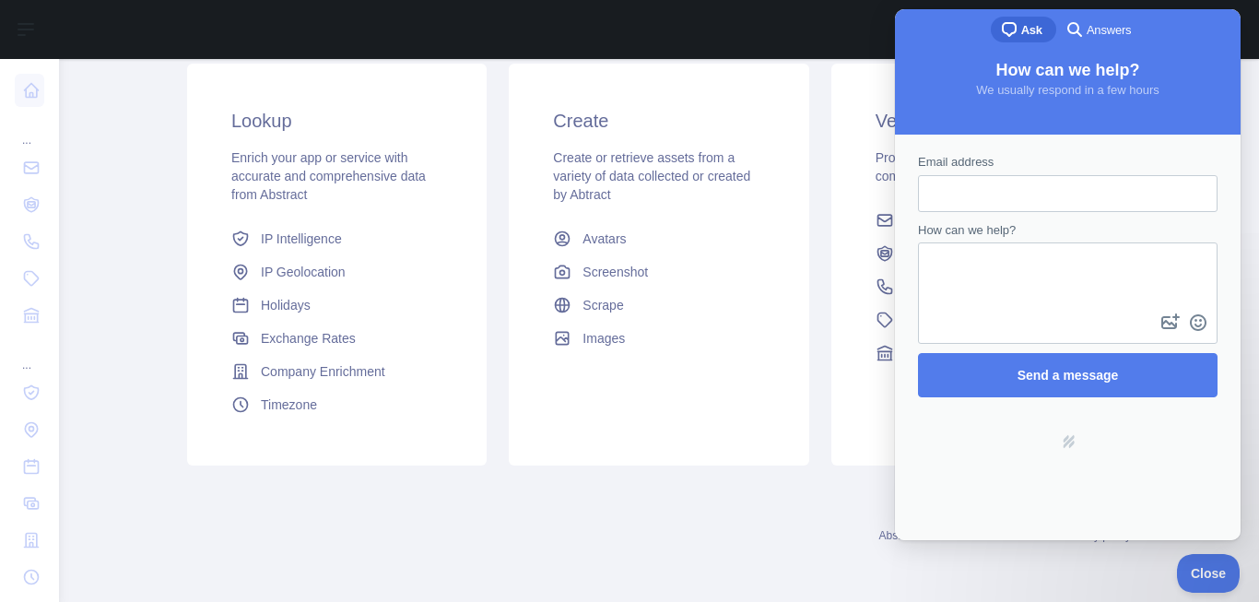
click at [831, 395] on div "Verify Protect your app and ensure compliance with verification APIs Email Vali…" at bounding box center [981, 239] width 300 height 350
drag, startPoint x: 2354, startPoint y: 1104, endPoint x: 1180, endPoint y: 553, distance: 1297.1
click at [1182, 557] on button "Close" at bounding box center [1203, 570] width 63 height 39
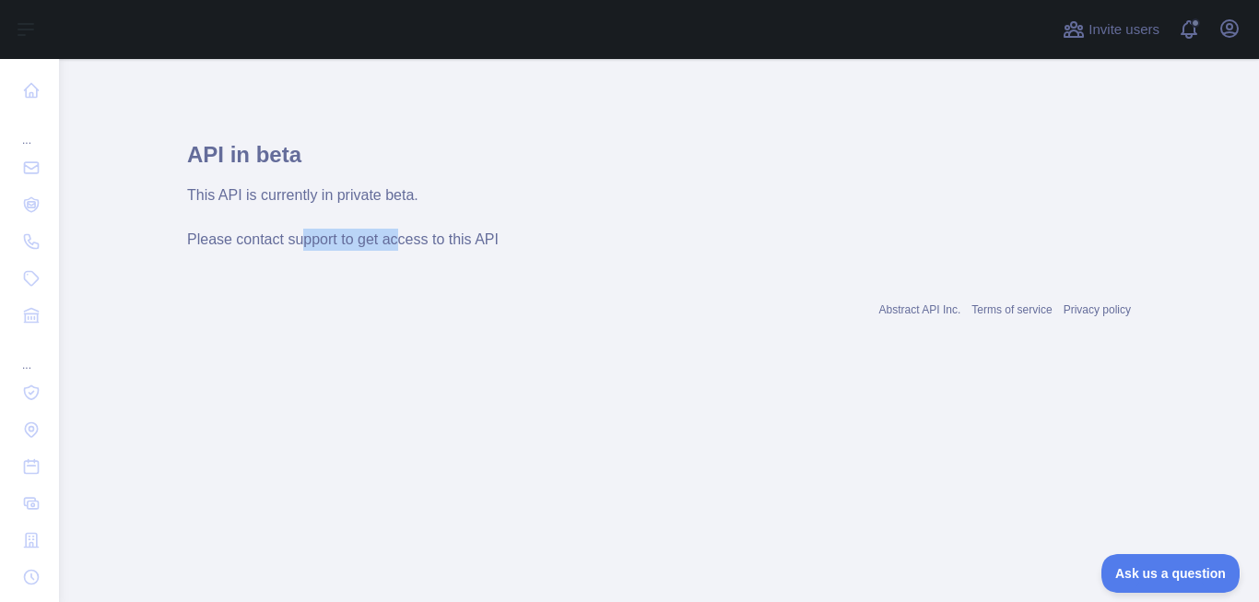
drag, startPoint x: 316, startPoint y: 248, endPoint x: 413, endPoint y: 246, distance: 96.8
click at [411, 246] on div "This API is currently in private beta. Please contact support to get access to …" at bounding box center [659, 217] width 944 height 66
click at [433, 242] on span "Please contact support to get access to this API" at bounding box center [343, 239] width 312 height 16
